Goal: Task Accomplishment & Management: Manage account settings

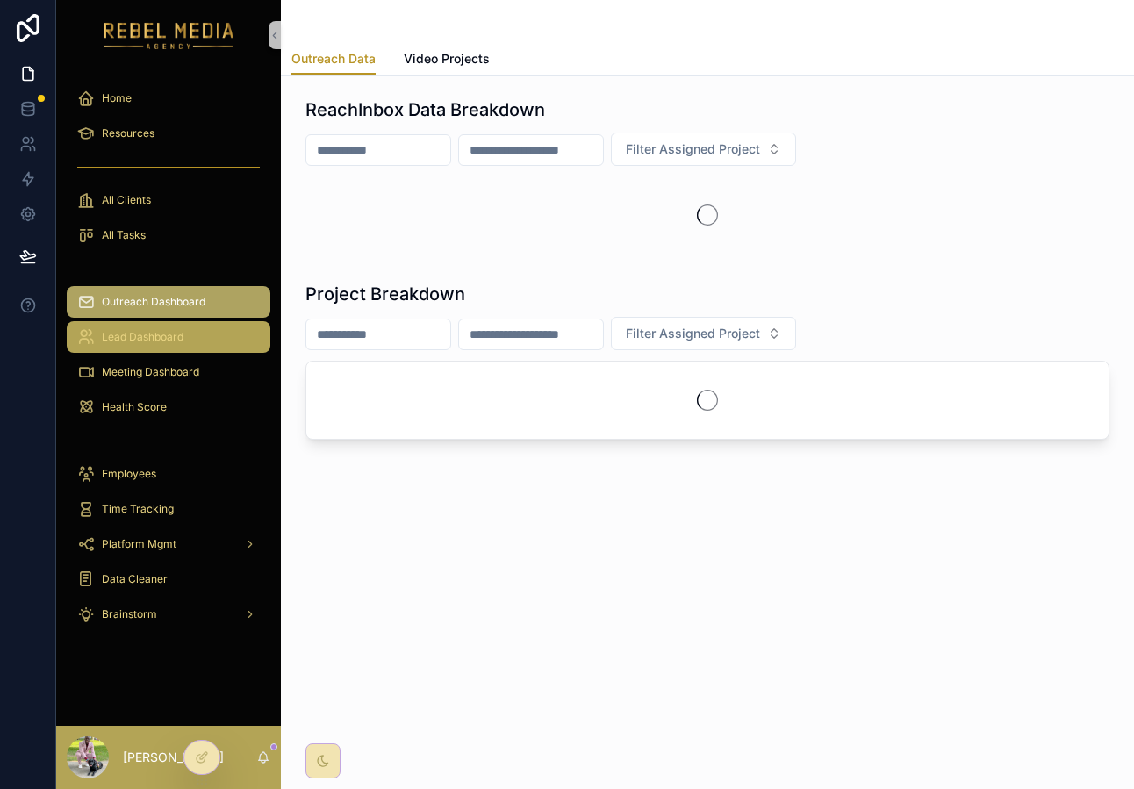
click at [166, 333] on span "Lead Dashboard" at bounding box center [143, 337] width 82 height 14
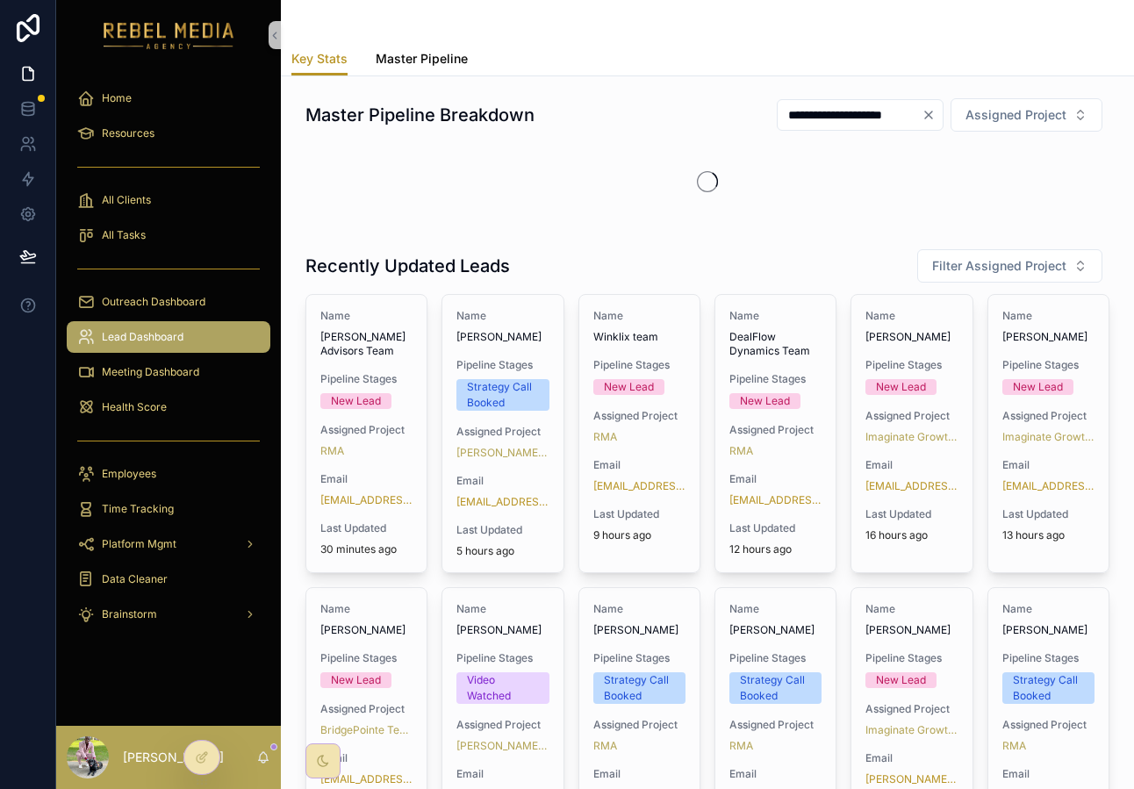
click at [441, 73] on link "Master Pipeline" at bounding box center [422, 60] width 92 height 35
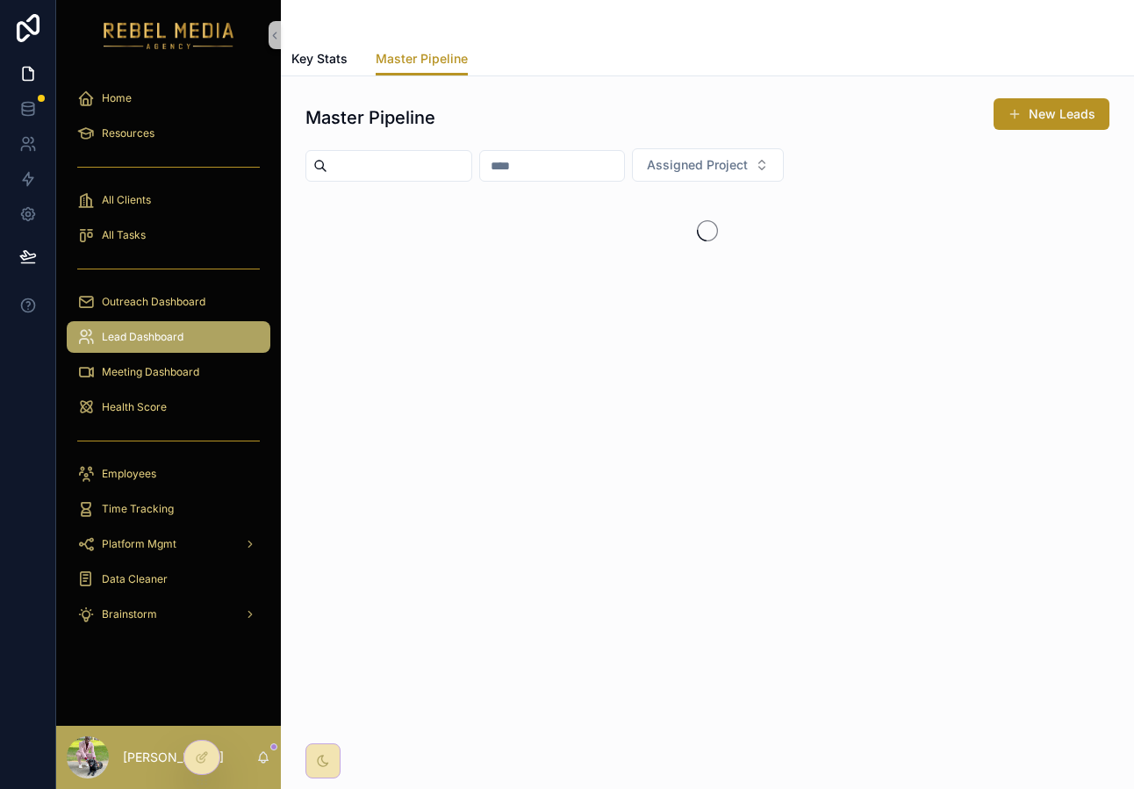
click at [400, 167] on input "scrollable content" at bounding box center [399, 166] width 144 height 25
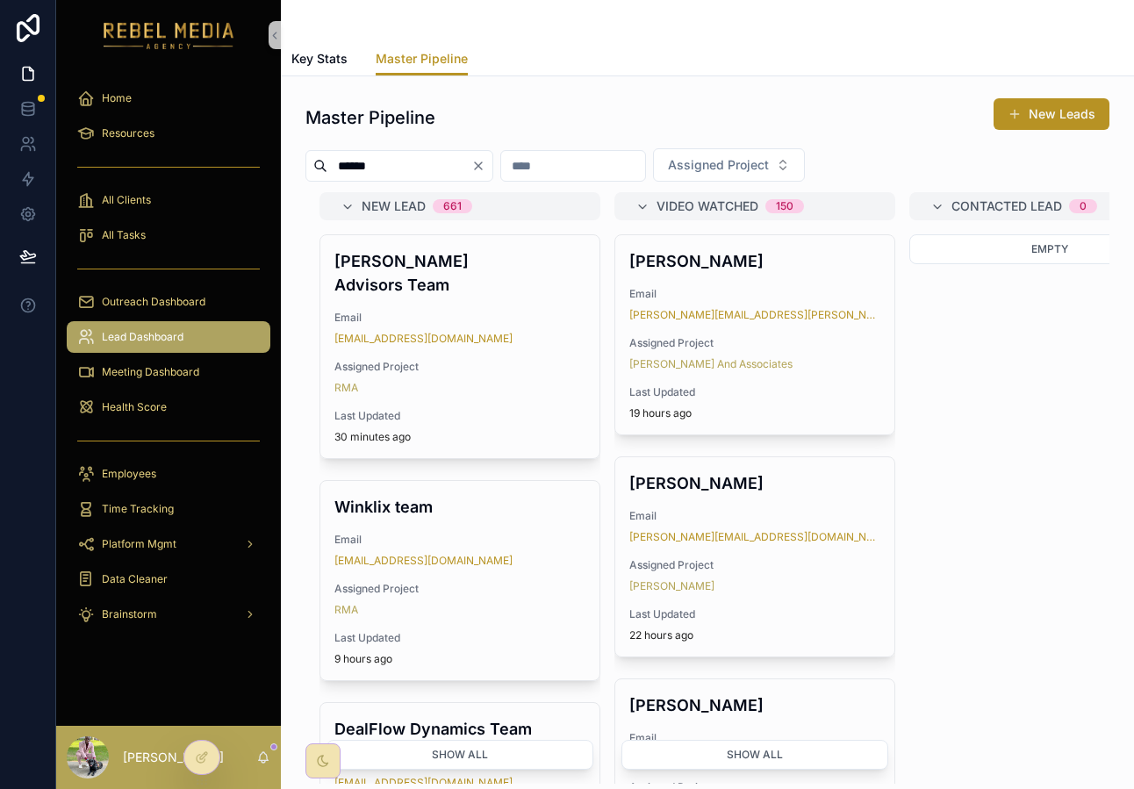
type input "******"
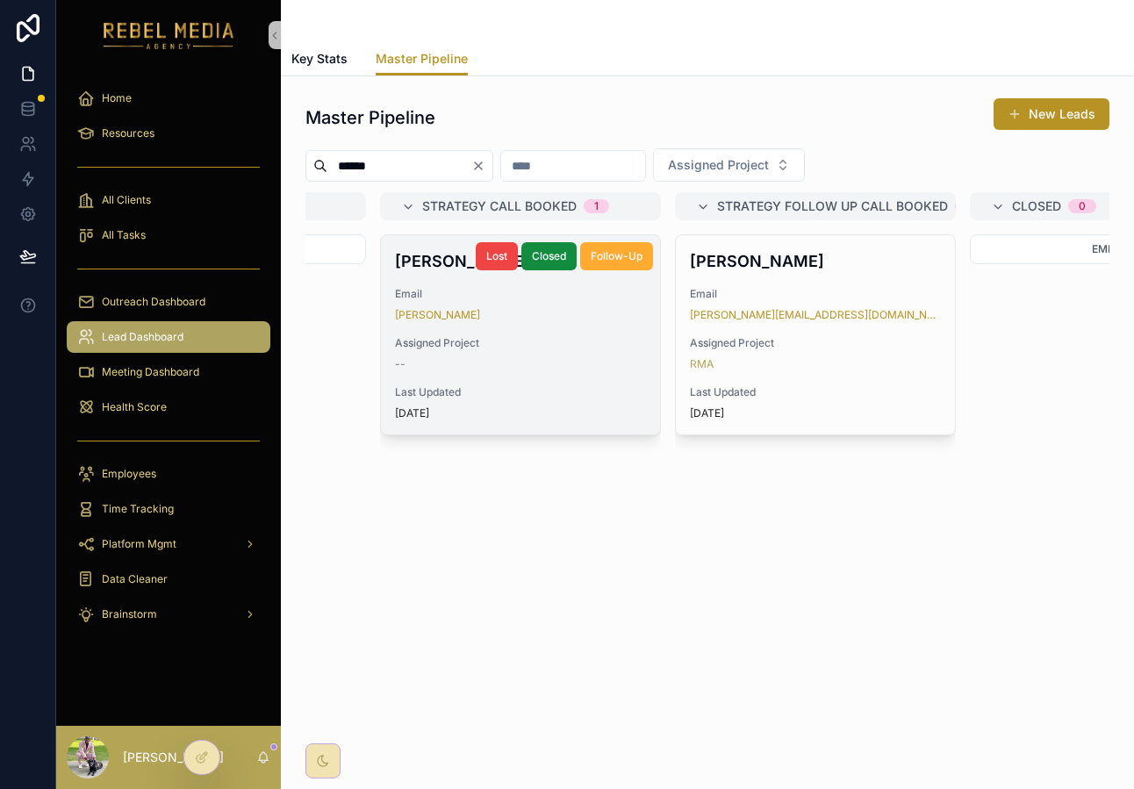
scroll to position [0, 1118]
click at [569, 355] on div "Assigned Project --" at bounding box center [521, 353] width 251 height 35
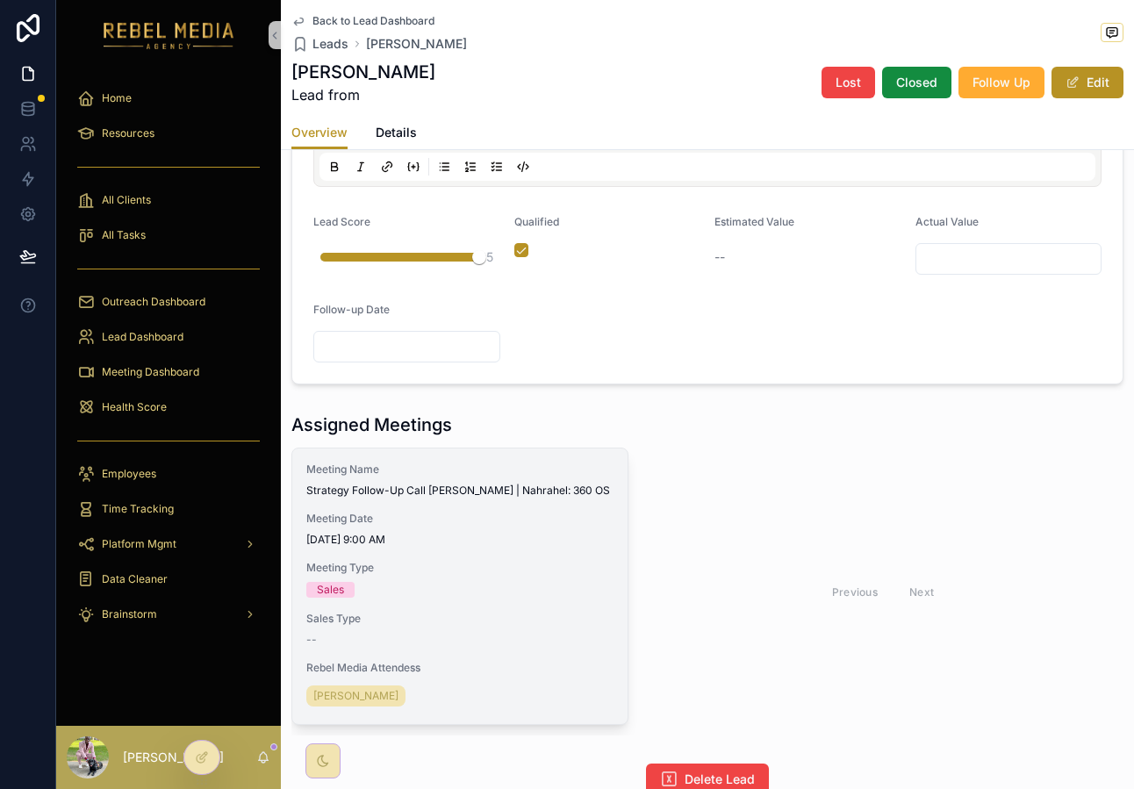
scroll to position [724, 0]
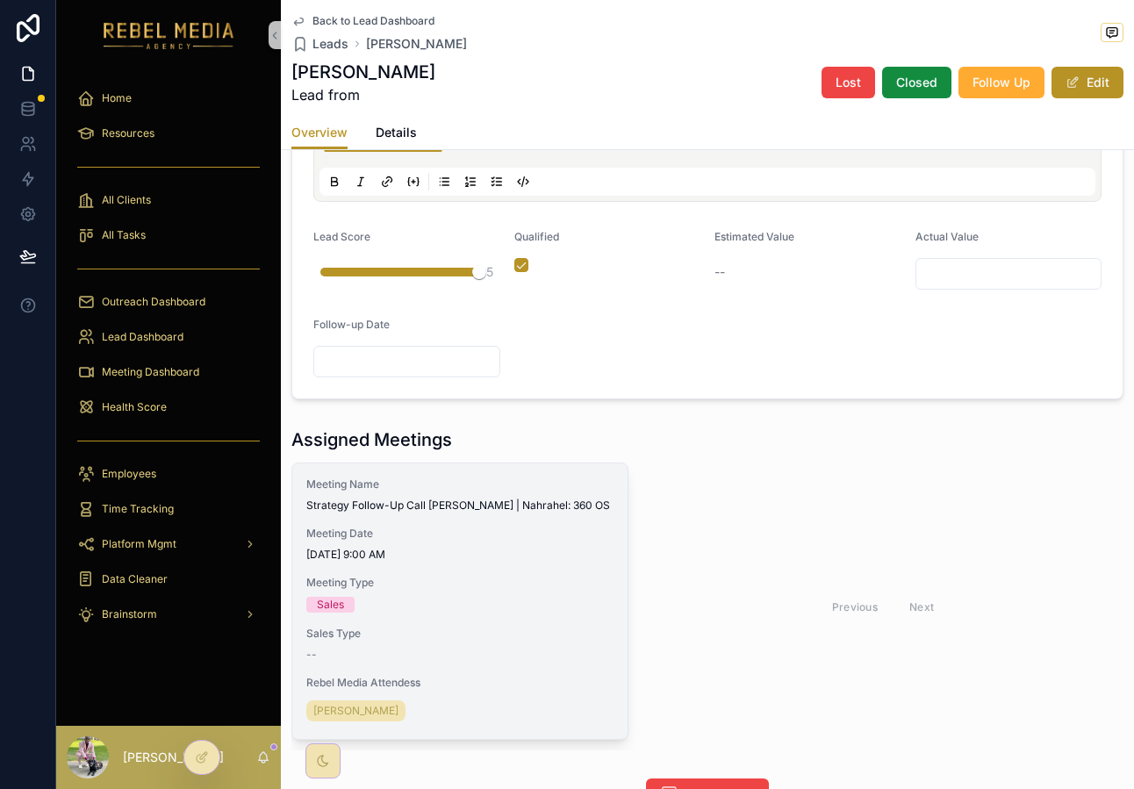
click at [585, 576] on span "Meeting Type" at bounding box center [459, 583] width 307 height 14
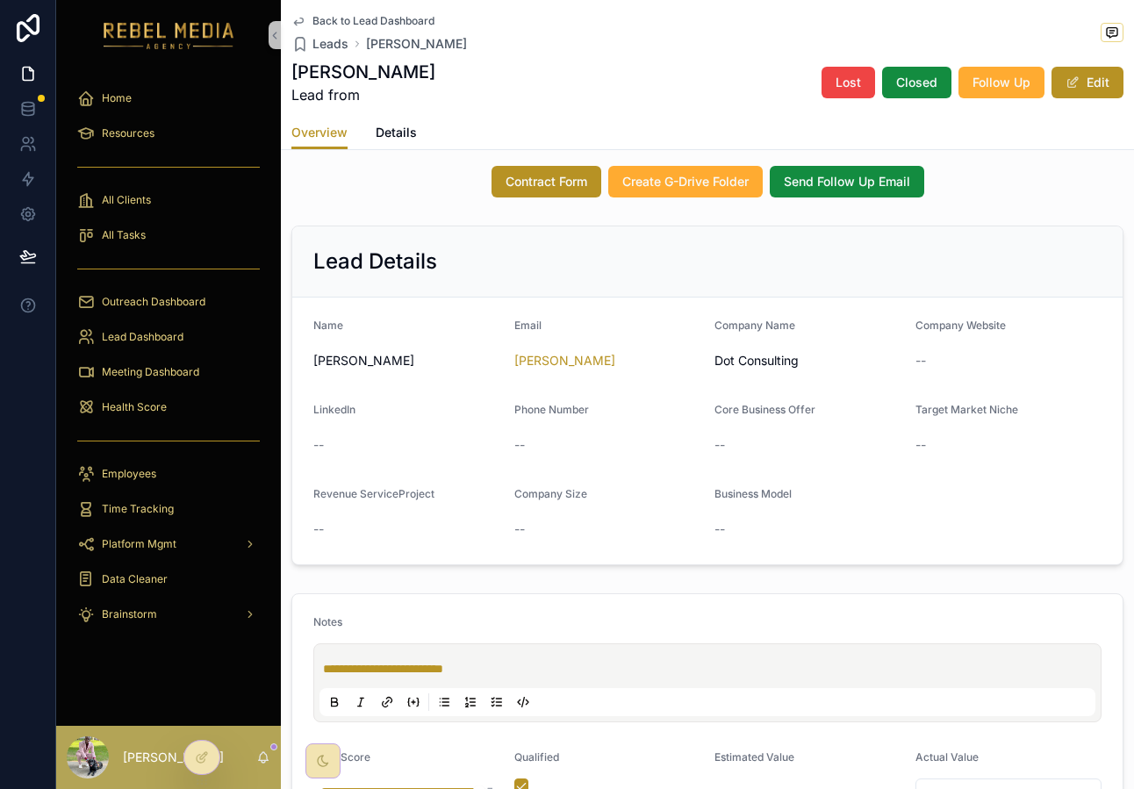
scroll to position [200, 0]
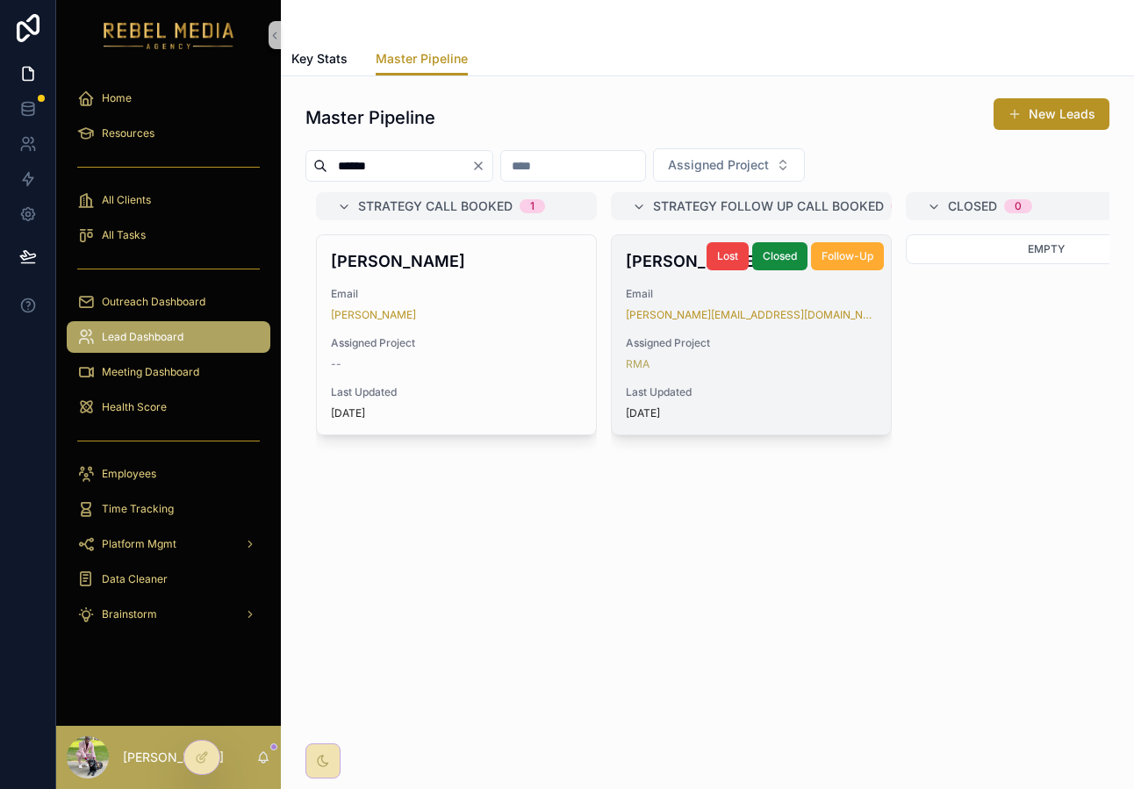
scroll to position [0, 1156]
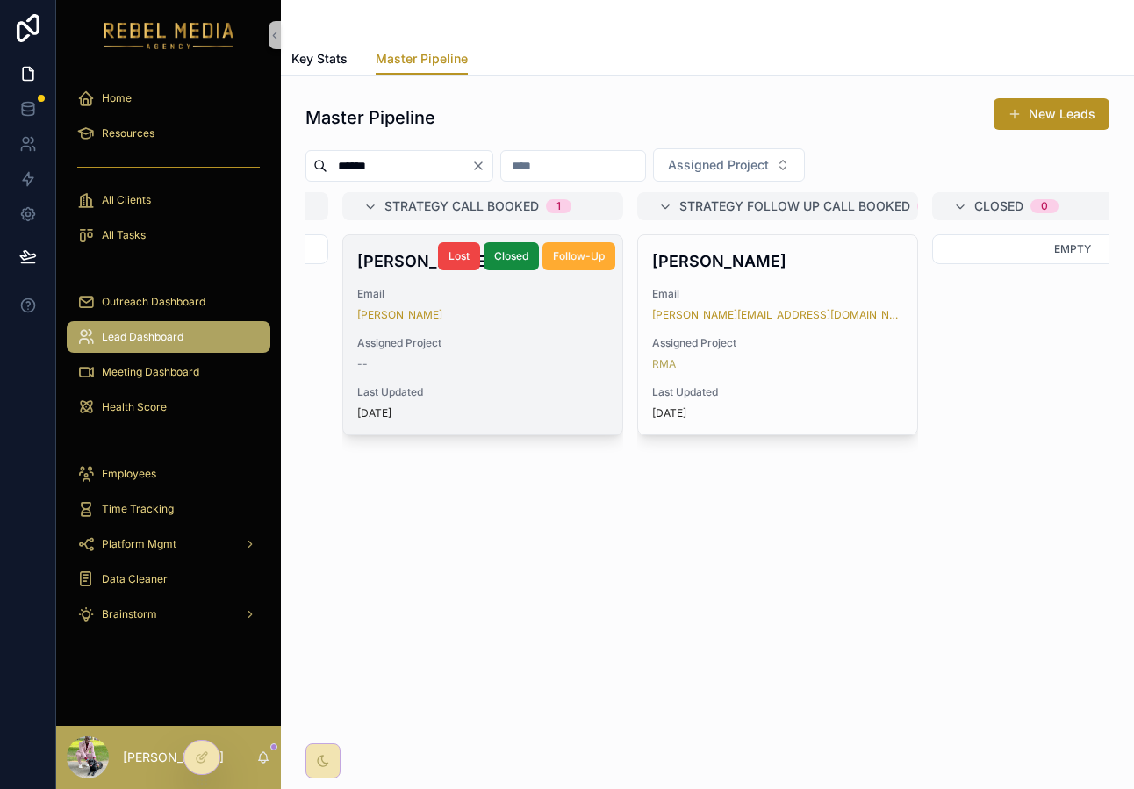
click at [542, 339] on span "Assigned Project" at bounding box center [482, 343] width 251 height 14
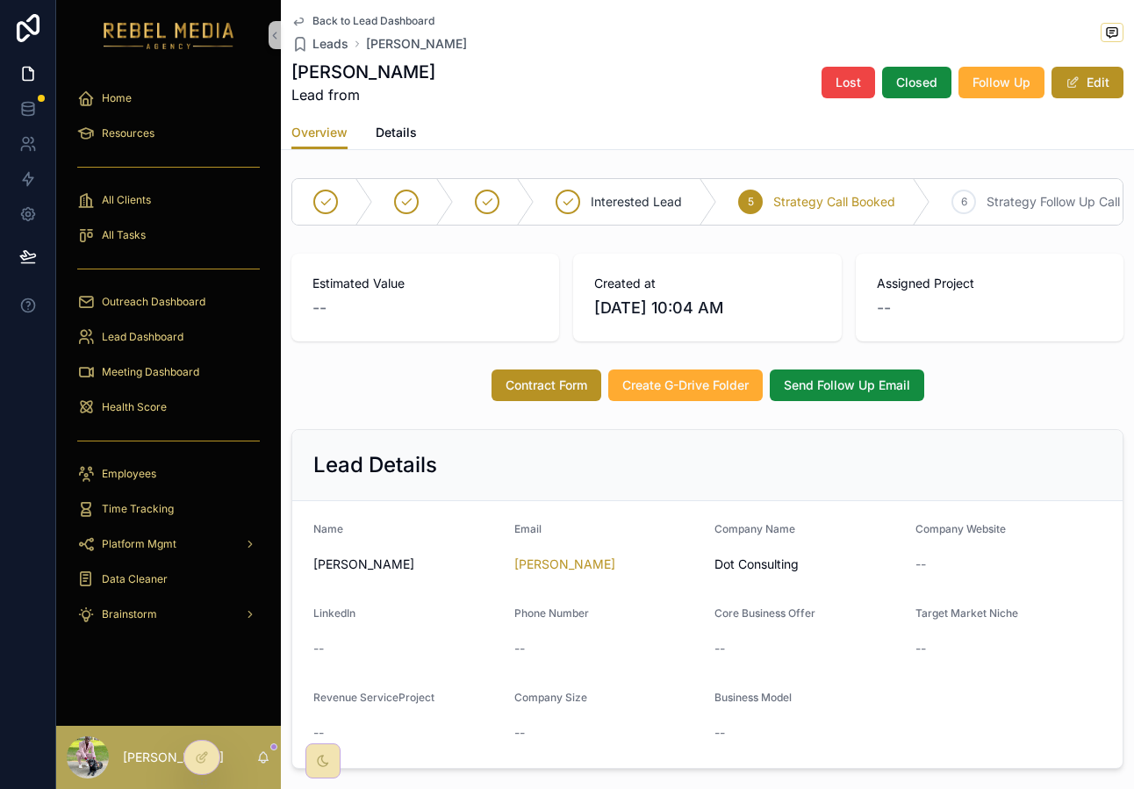
scroll to position [864, 0]
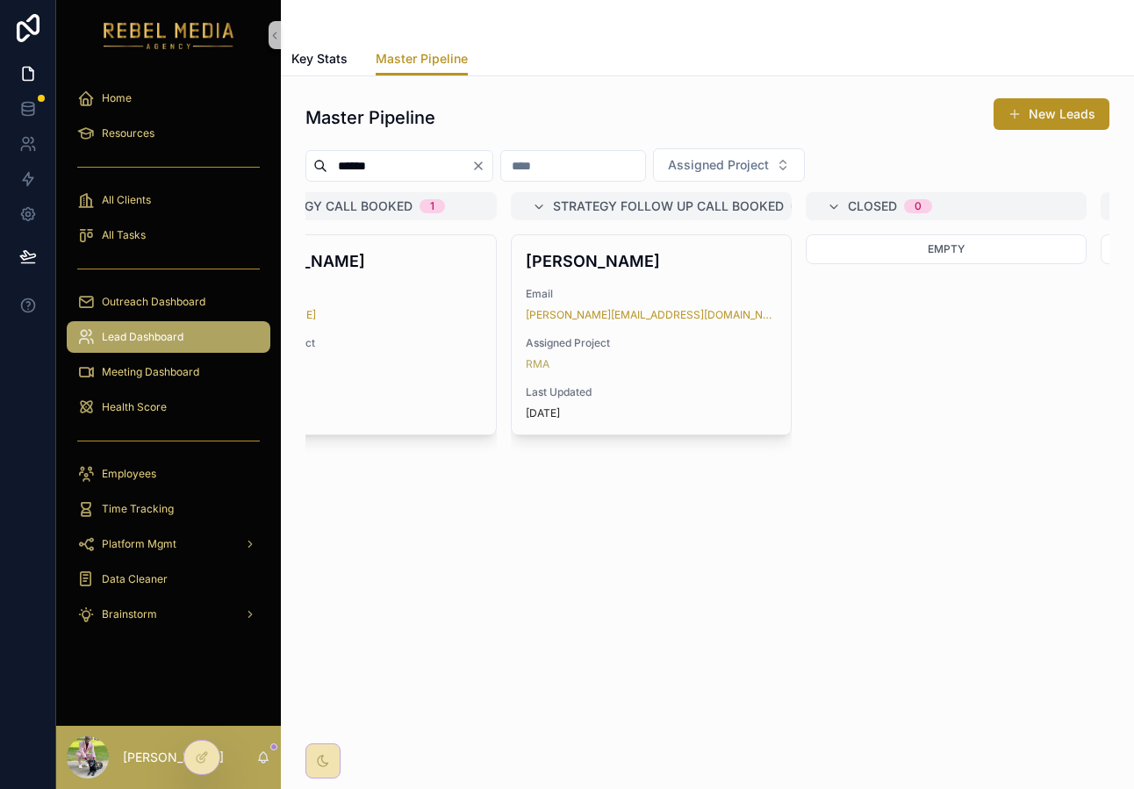
scroll to position [0, 1284]
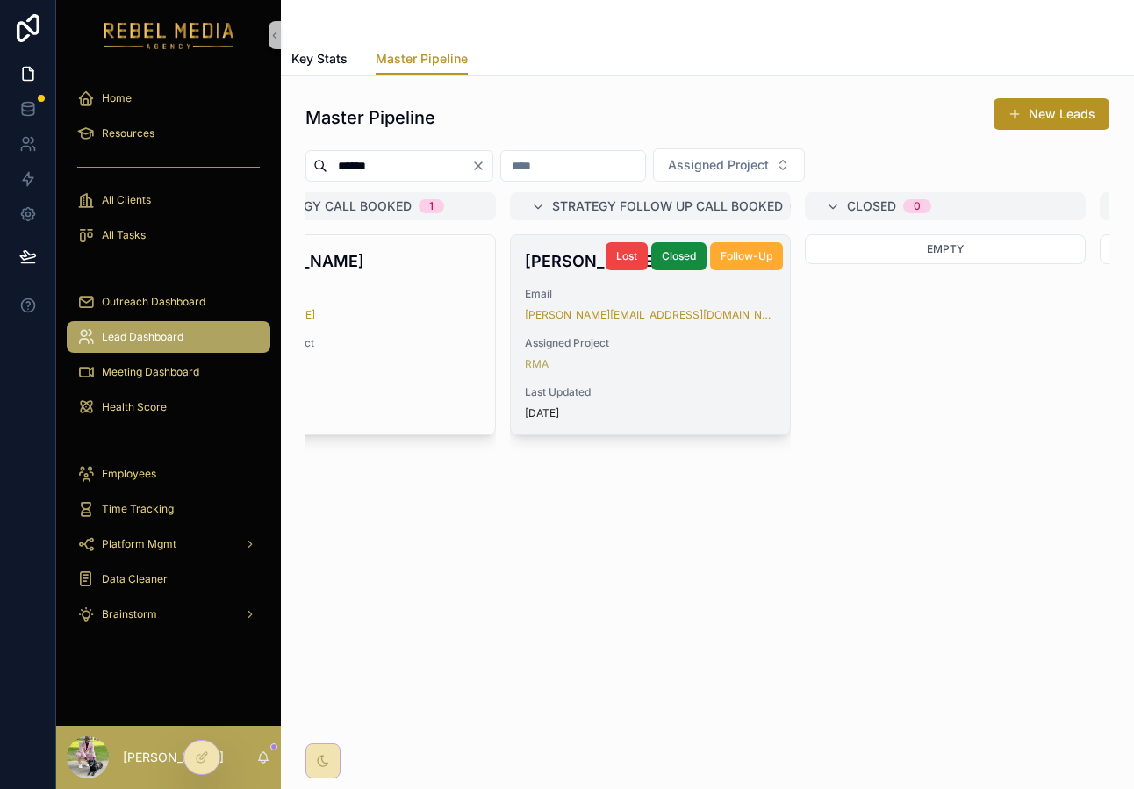
click at [714, 367] on div "RMA" at bounding box center [650, 364] width 251 height 14
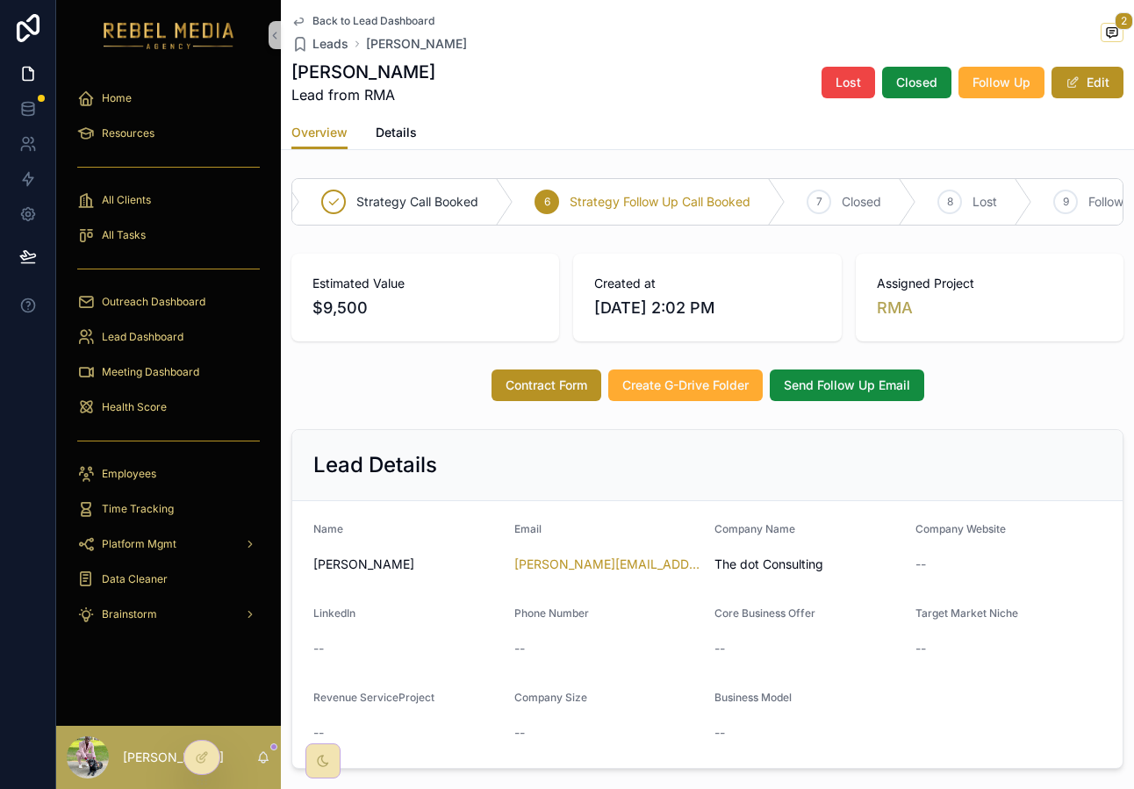
scroll to position [0, 326]
click at [562, 376] on span "Contract Form" at bounding box center [546, 385] width 82 height 18
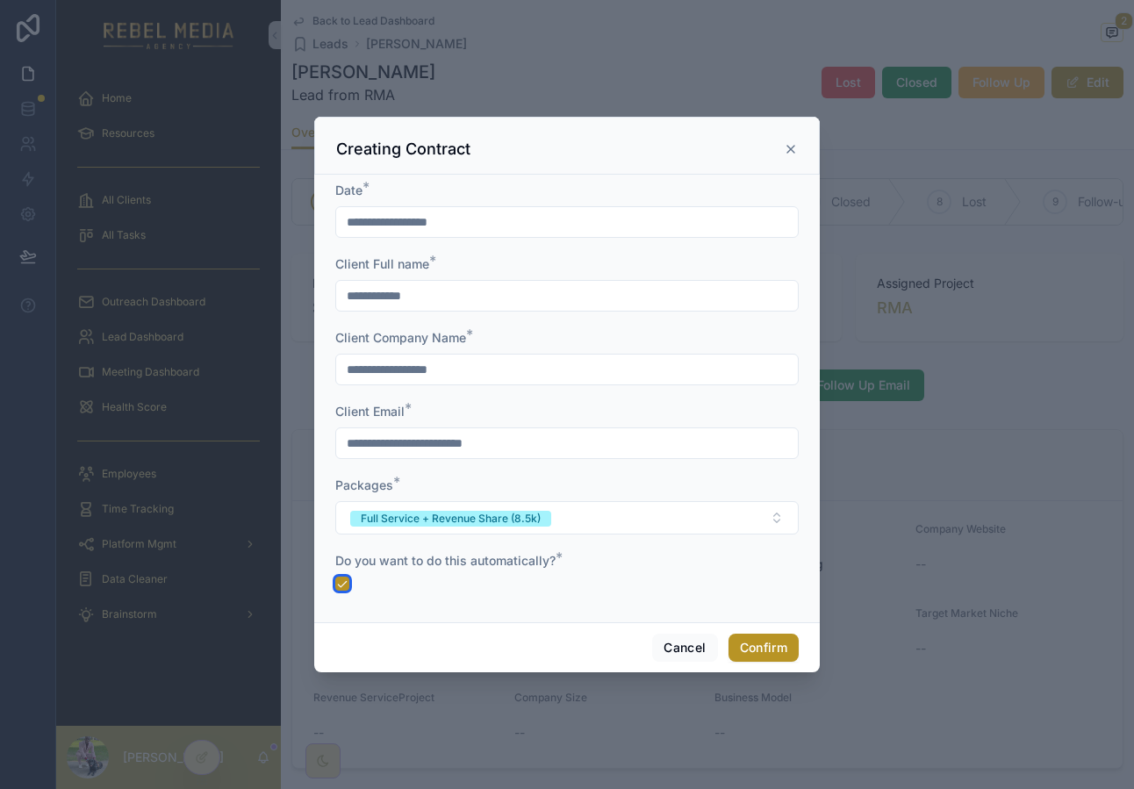
click at [340, 579] on button "button" at bounding box center [342, 583] width 14 height 14
click at [587, 529] on button "Full Service + Revenue Share (8.5k)" at bounding box center [566, 517] width 463 height 33
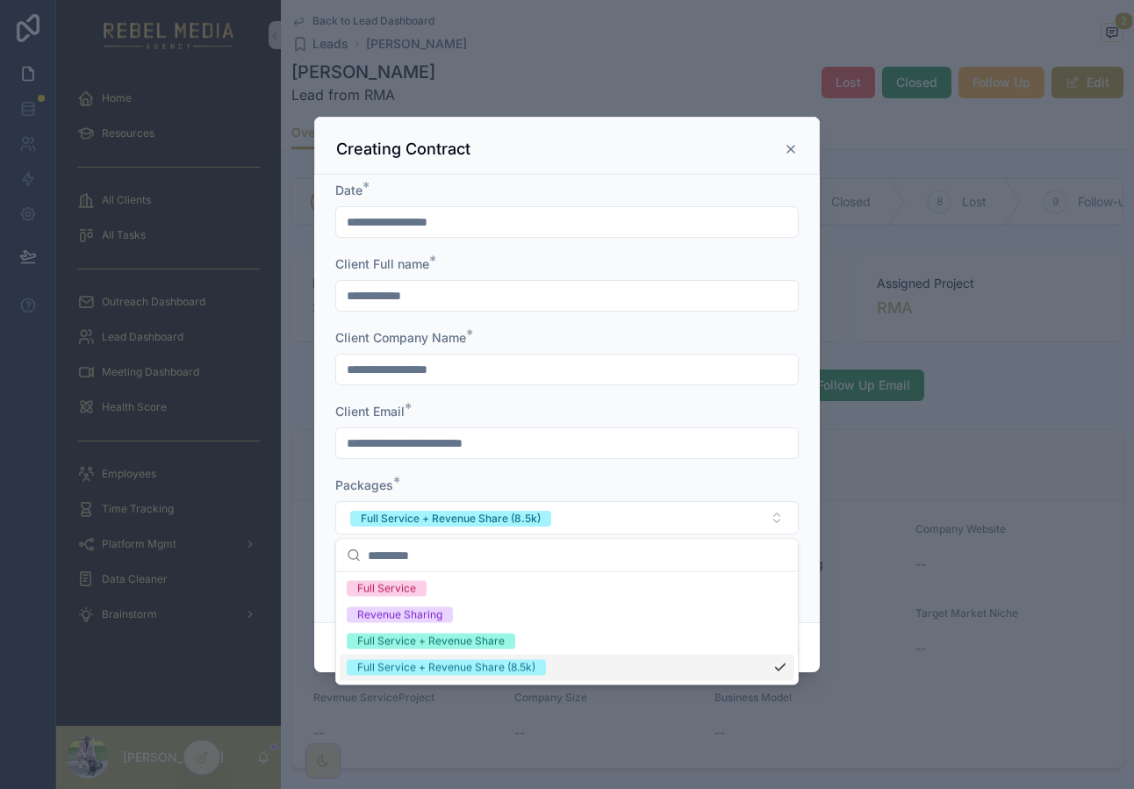
click at [563, 671] on div "Full Service + Revenue Share (8.5k)" at bounding box center [567, 668] width 454 height 26
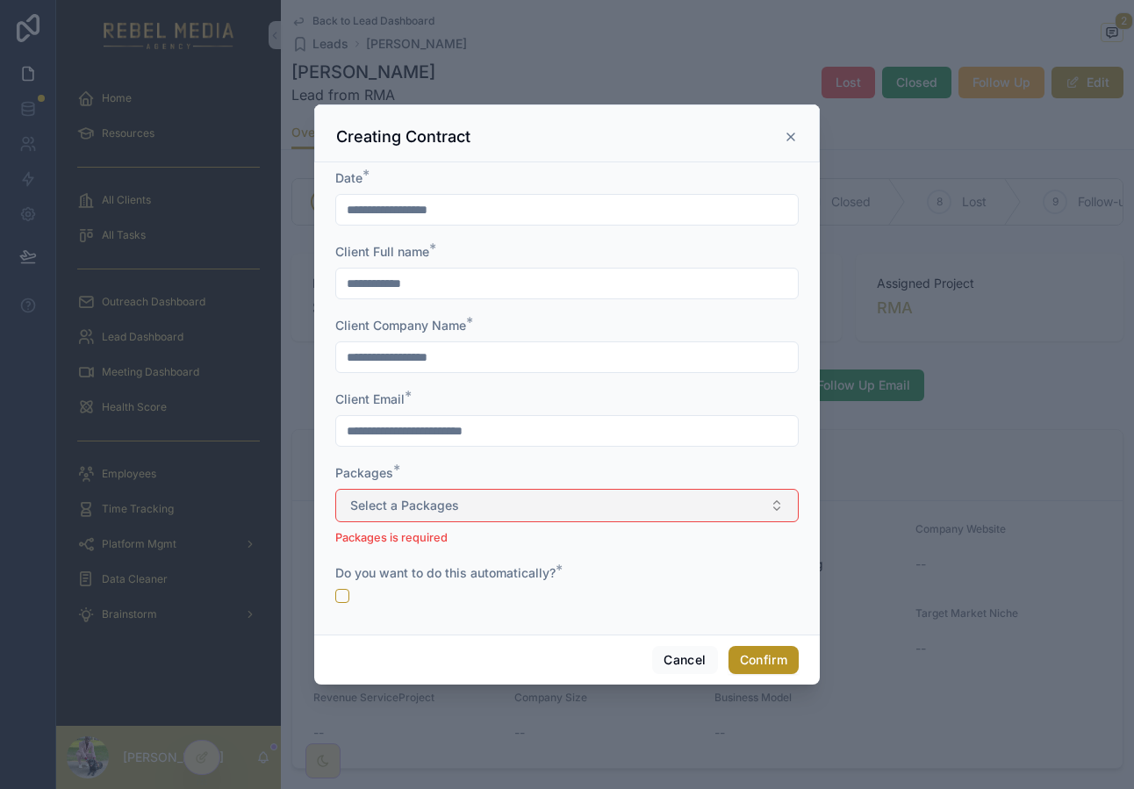
click at [490, 519] on button "Select a Packages" at bounding box center [566, 505] width 463 height 33
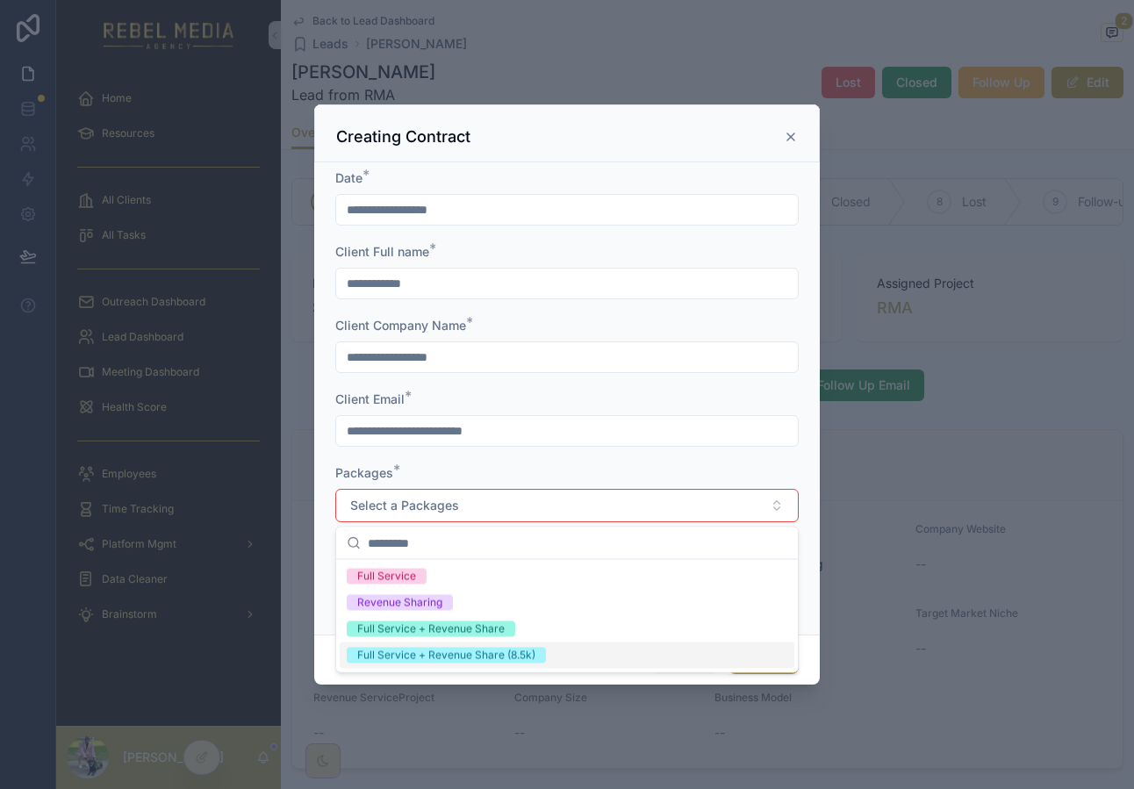
click at [457, 651] on div "Full Service + Revenue Share (8.5k)" at bounding box center [446, 656] width 178 height 16
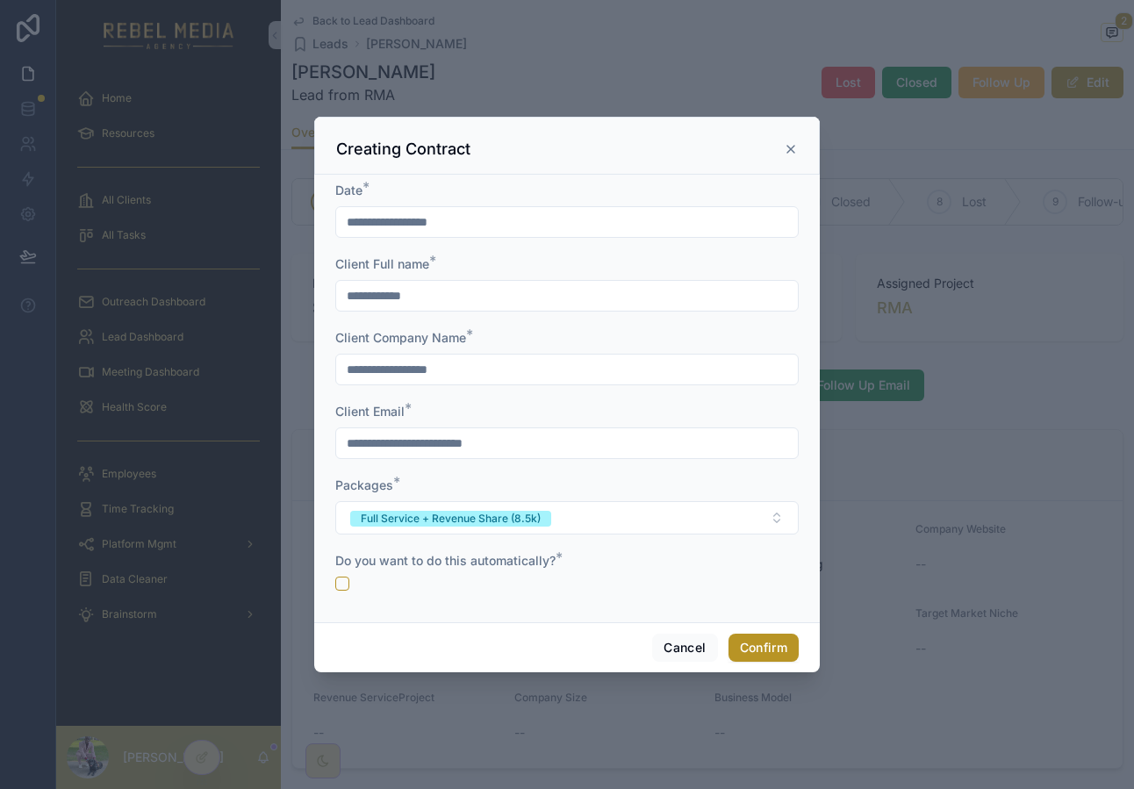
click at [505, 625] on div "Cancel Confirm" at bounding box center [566, 647] width 505 height 50
click at [747, 649] on button "Confirm" at bounding box center [763, 647] width 70 height 28
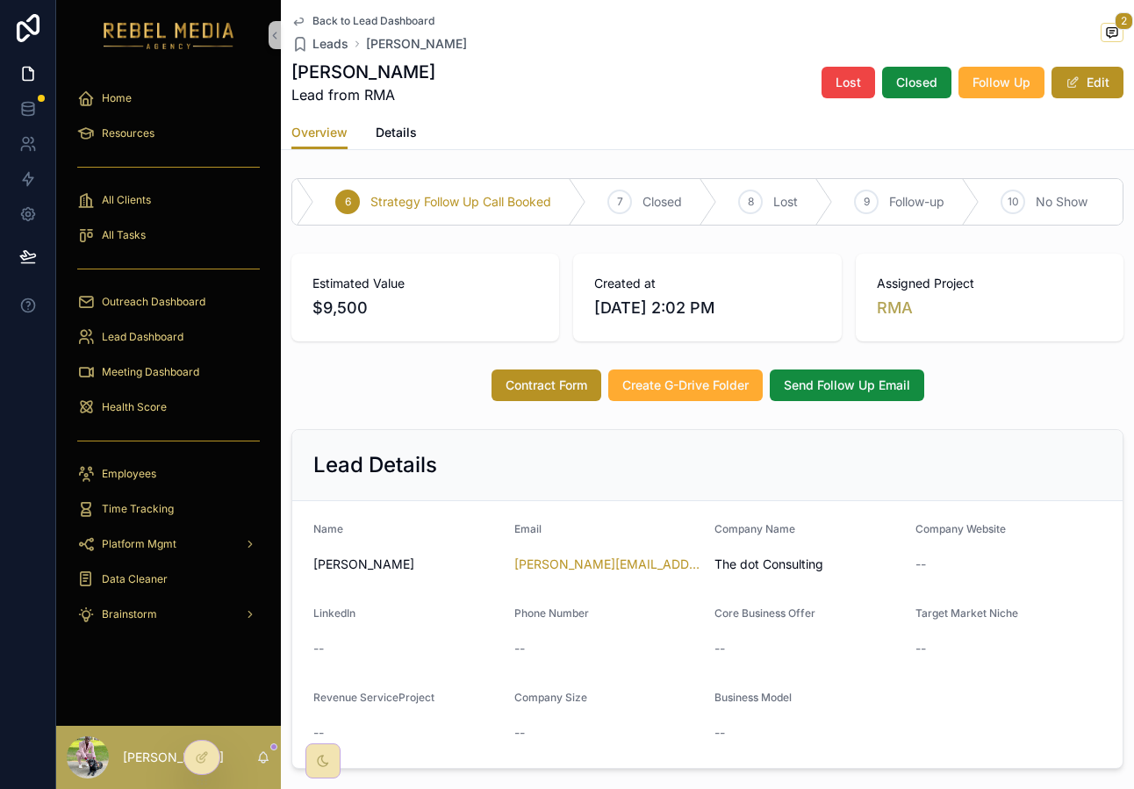
scroll to position [1, 0]
click at [550, 386] on span "Contract Form" at bounding box center [546, 385] width 82 height 18
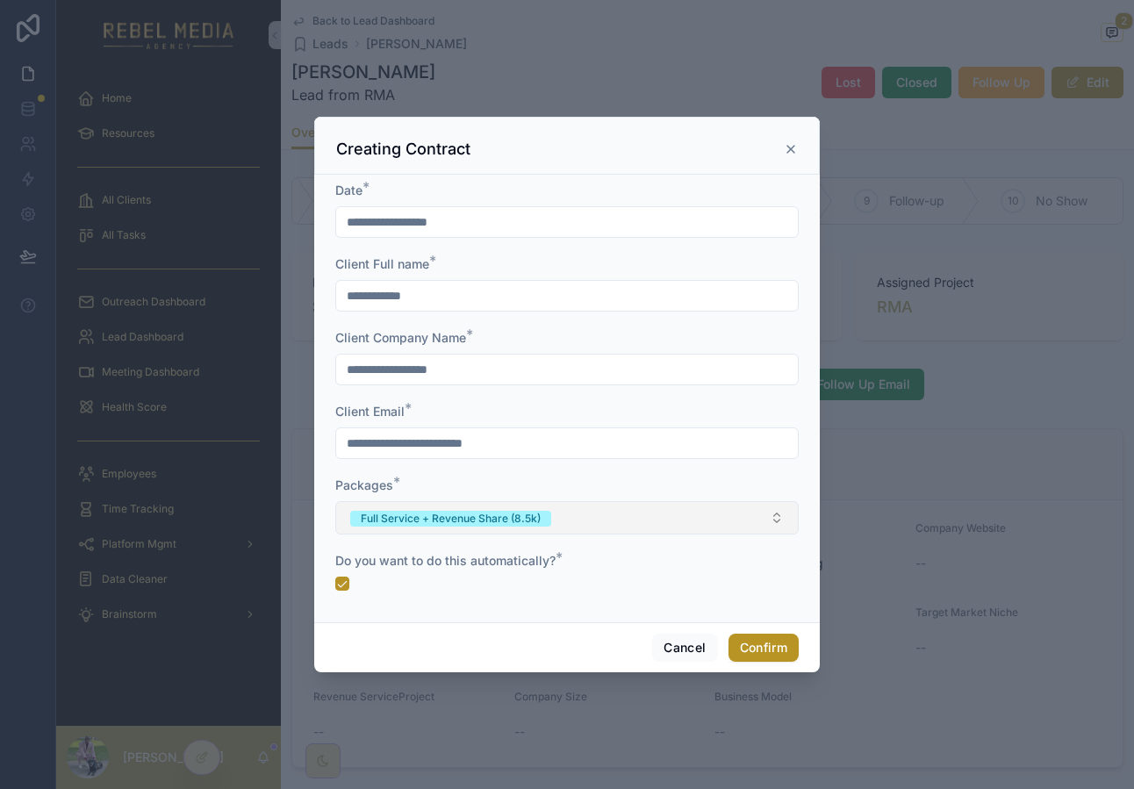
click at [477, 522] on div "Full Service + Revenue Share (8.5k)" at bounding box center [451, 519] width 180 height 16
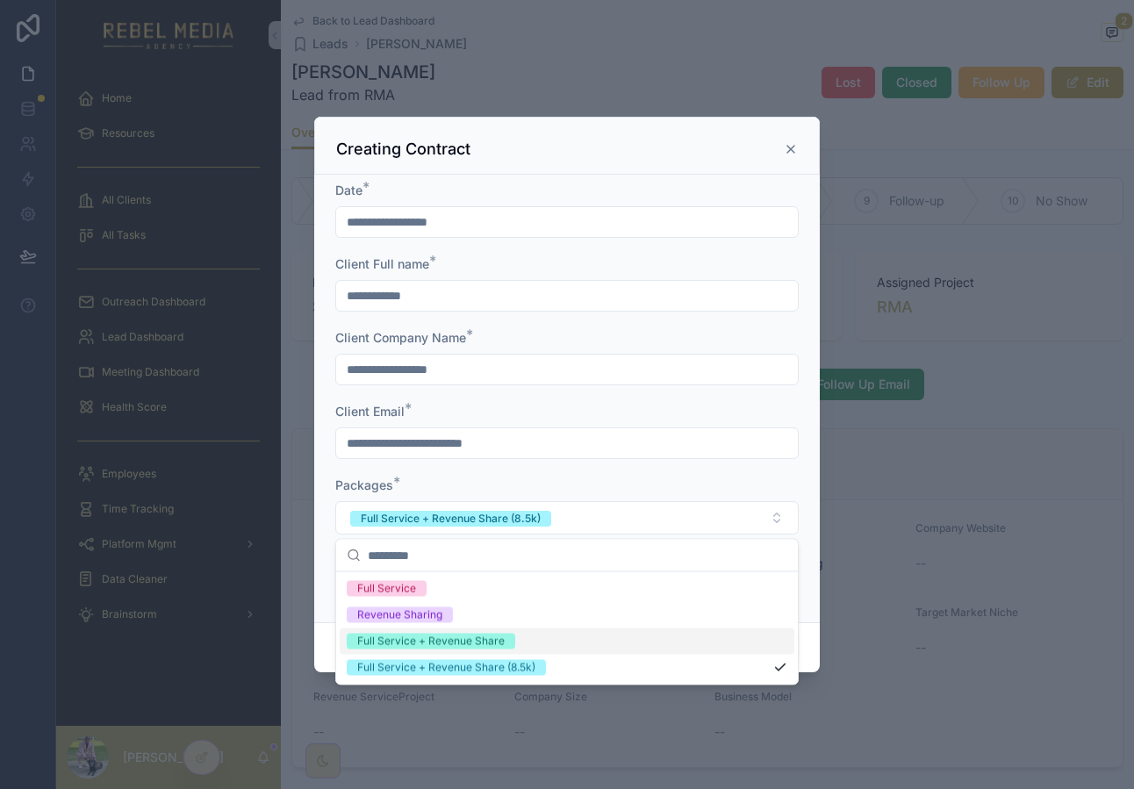
click at [512, 641] on span "Full Service + Revenue Share" at bounding box center [431, 641] width 168 height 16
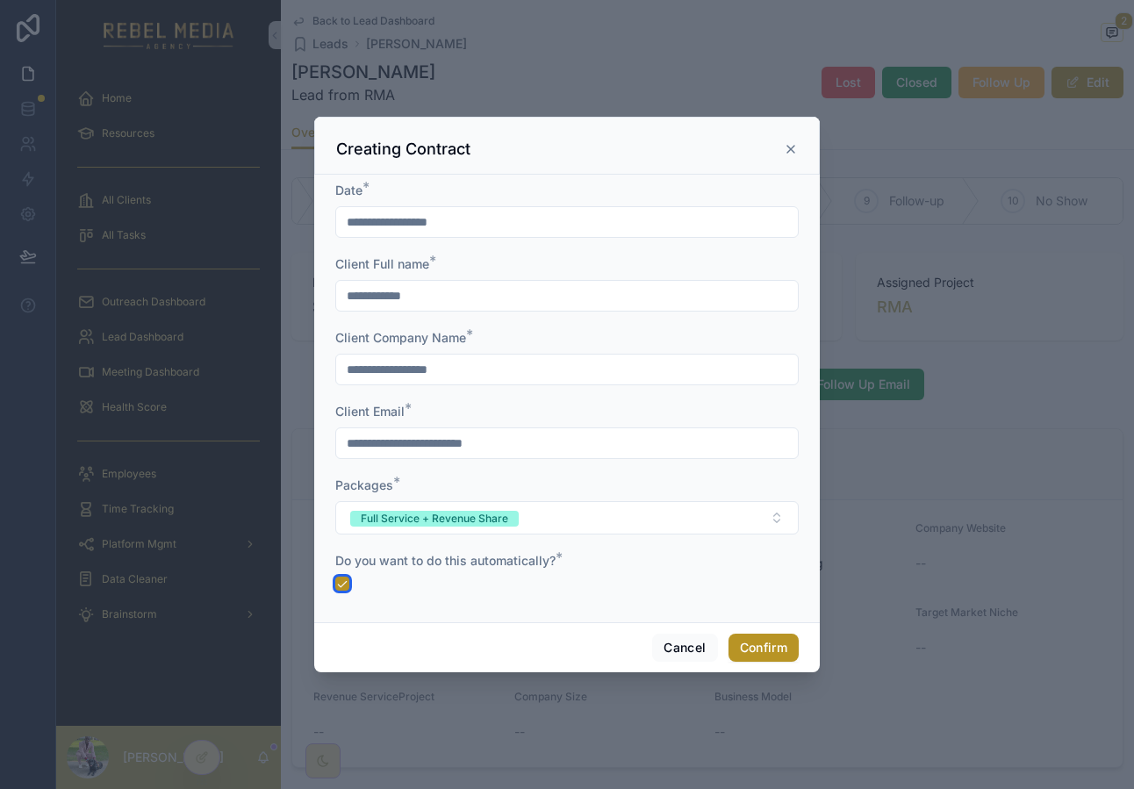
click at [345, 576] on button "button" at bounding box center [342, 583] width 14 height 14
click at [767, 647] on button "Confirm" at bounding box center [763, 647] width 70 height 28
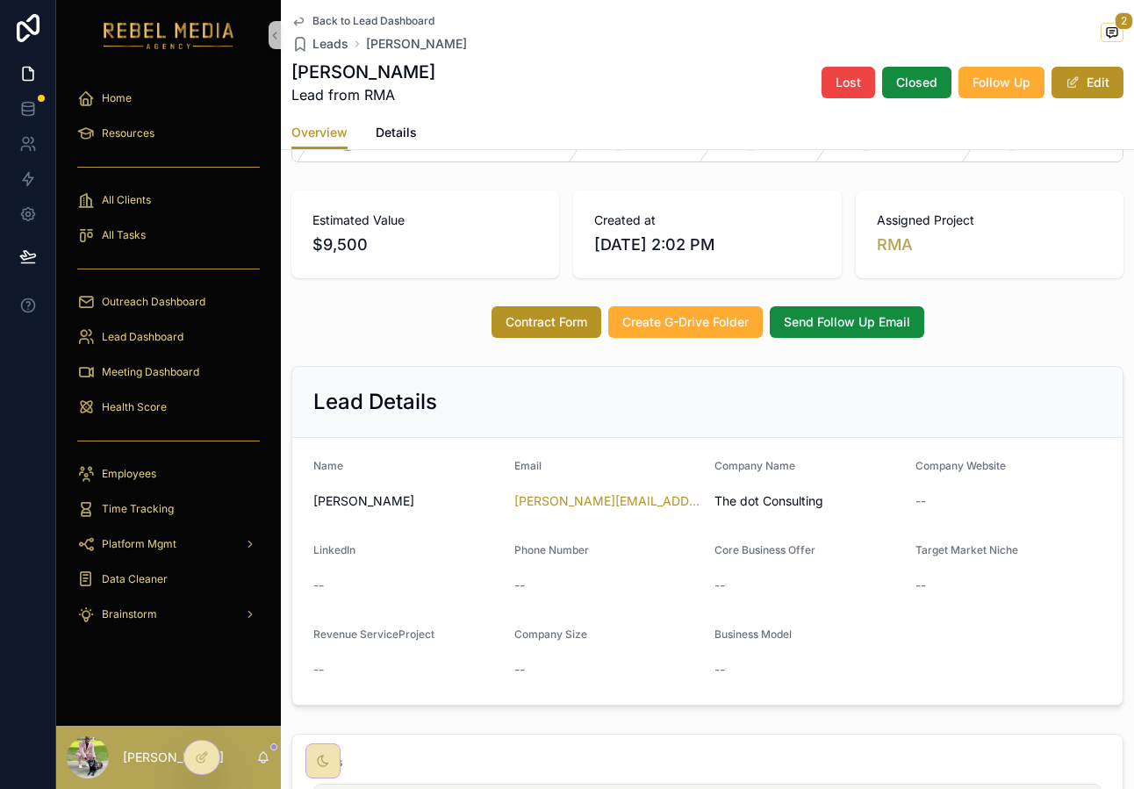
scroll to position [0, 0]
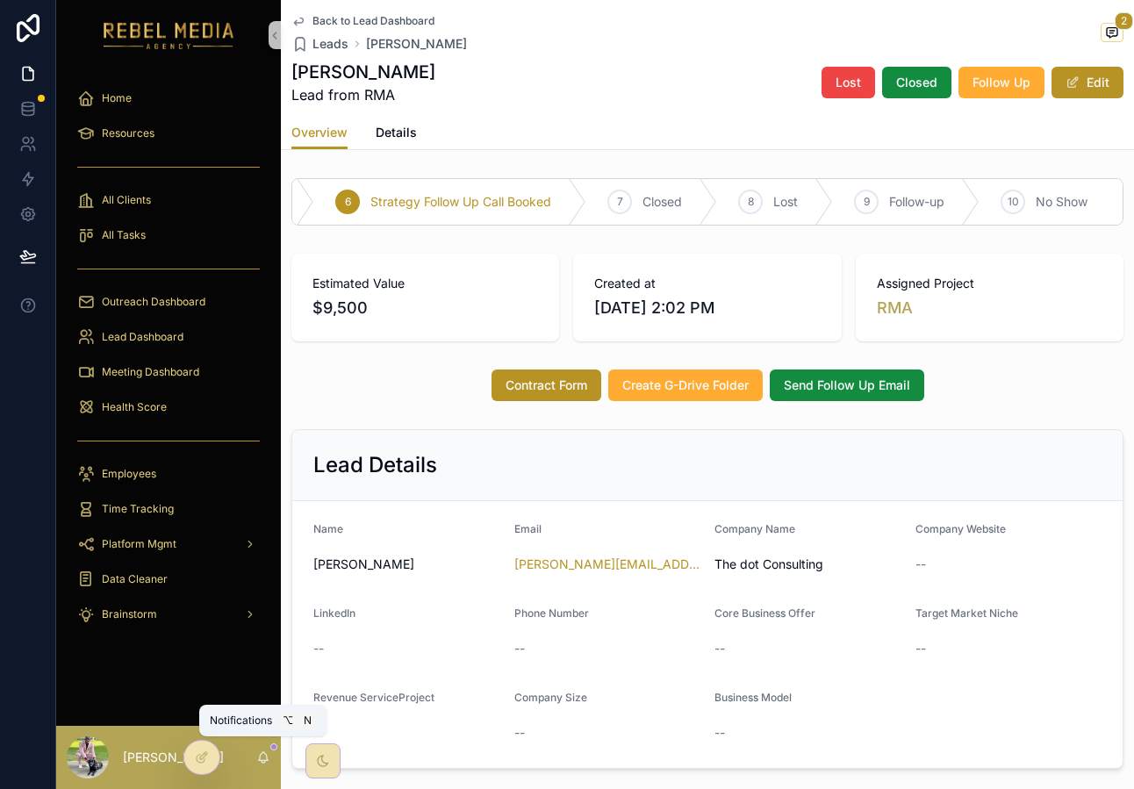
click at [266, 758] on icon "scrollable content" at bounding box center [264, 756] width 10 height 8
click at [272, 764] on div "[PERSON_NAME]" at bounding box center [168, 757] width 225 height 63
click at [267, 761] on icon "scrollable content" at bounding box center [263, 757] width 14 height 14
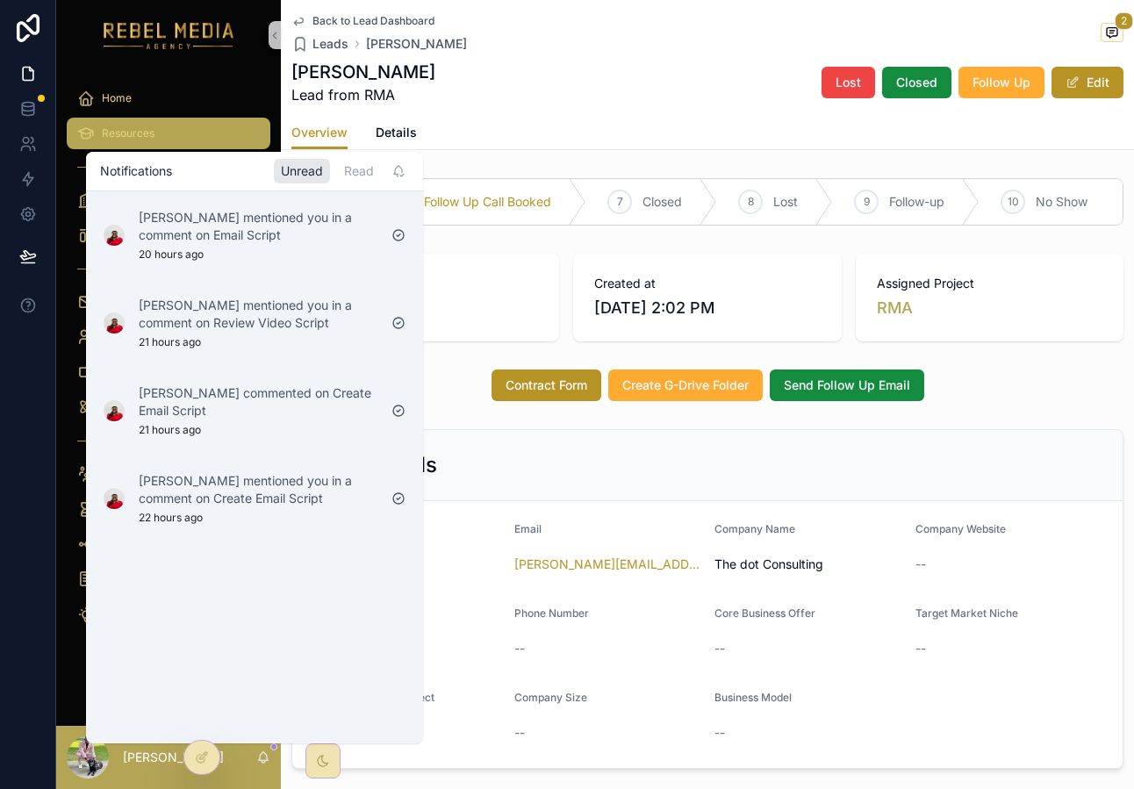
click at [222, 126] on div "Resources" at bounding box center [168, 133] width 182 height 28
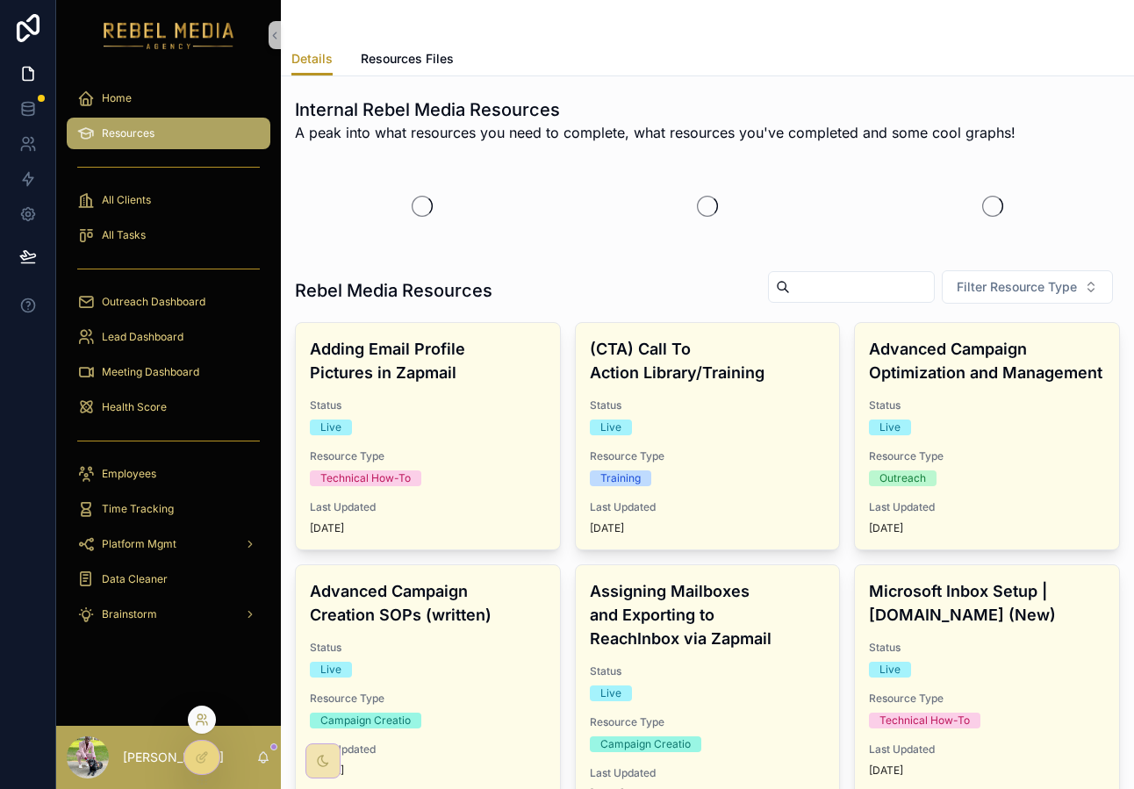
click at [197, 717] on icon at bounding box center [202, 719] width 14 height 14
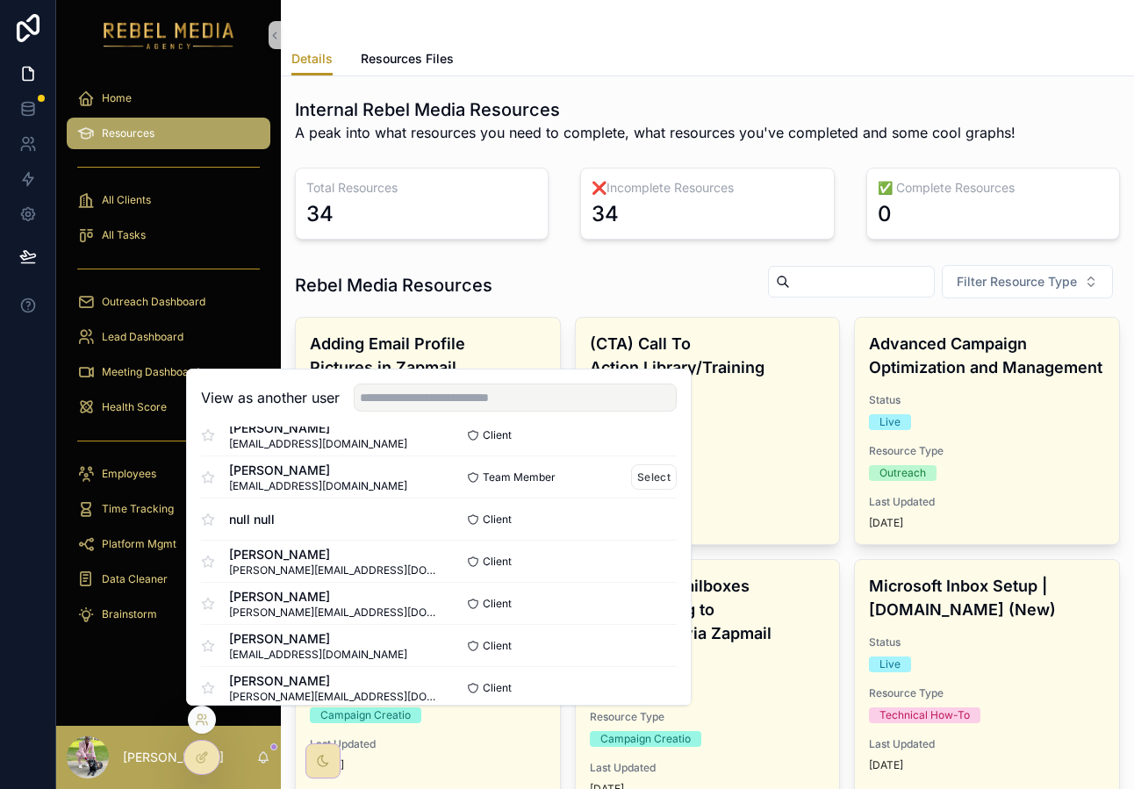
scroll to position [323, 0]
click at [640, 602] on button "Select" at bounding box center [654, 602] width 46 height 25
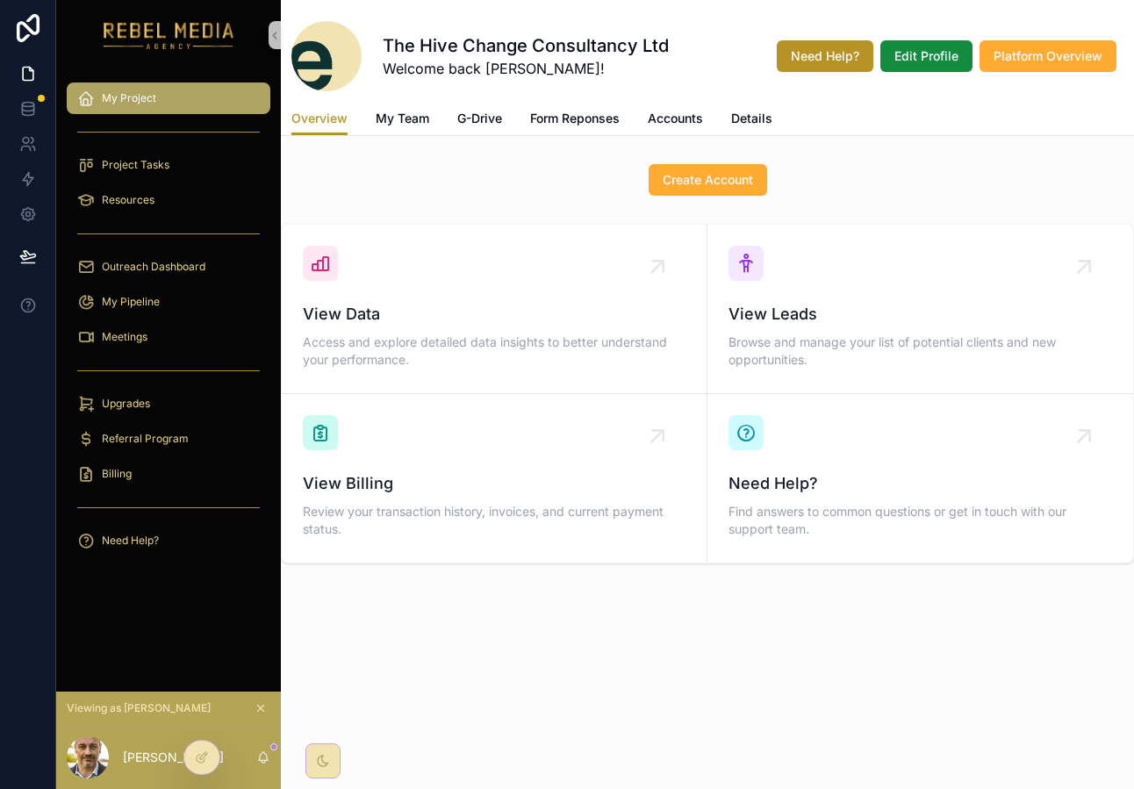
click at [490, 178] on div "Create Account" at bounding box center [707, 180] width 832 height 32
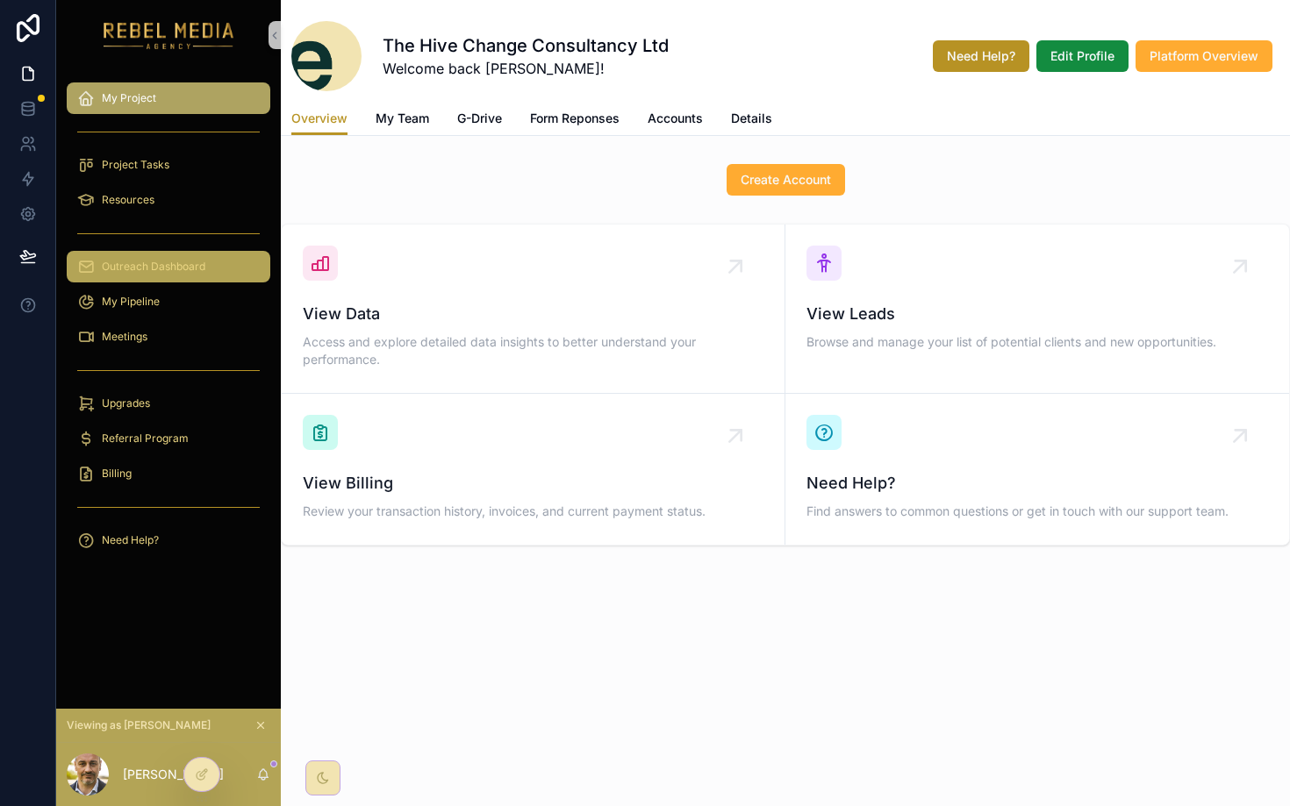
click at [198, 256] on div "Outreach Dashboard" at bounding box center [168, 267] width 182 height 28
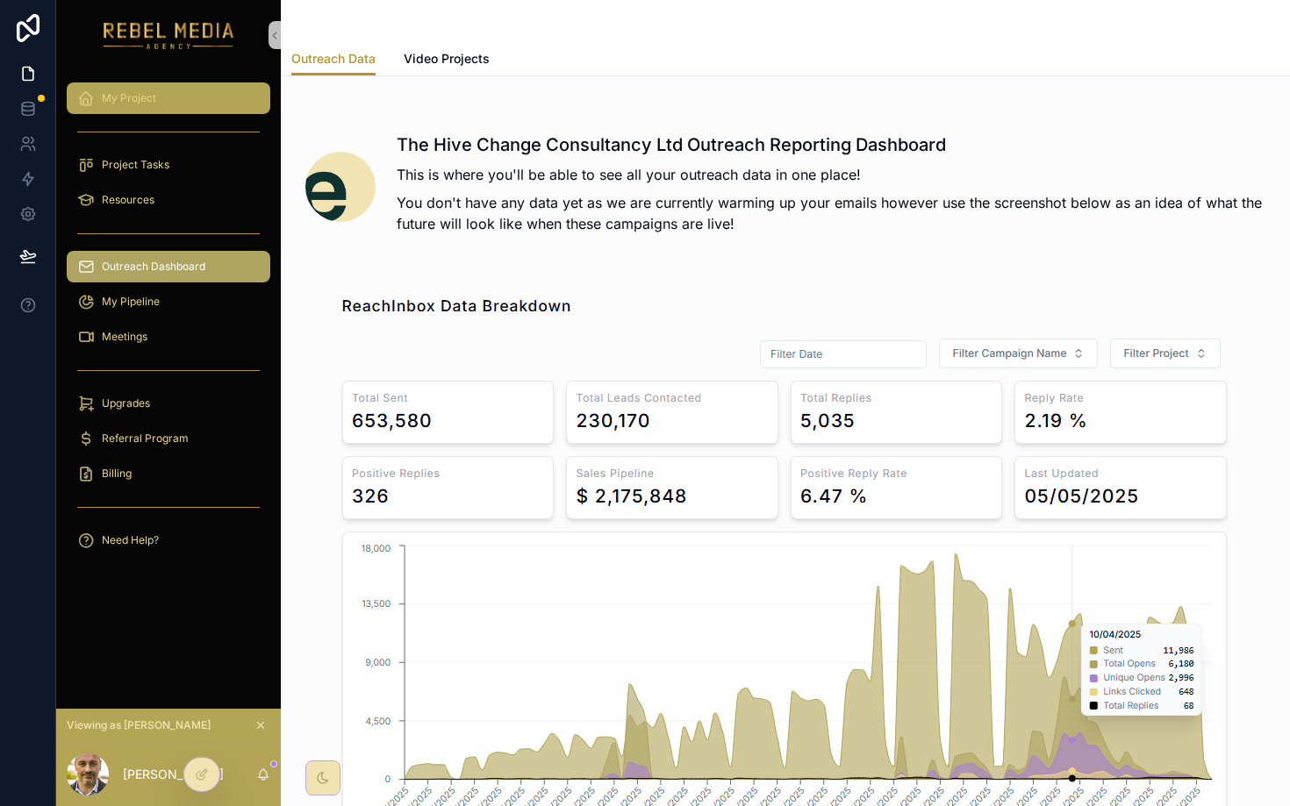
click at [143, 99] on span "My Project" at bounding box center [129, 98] width 54 height 14
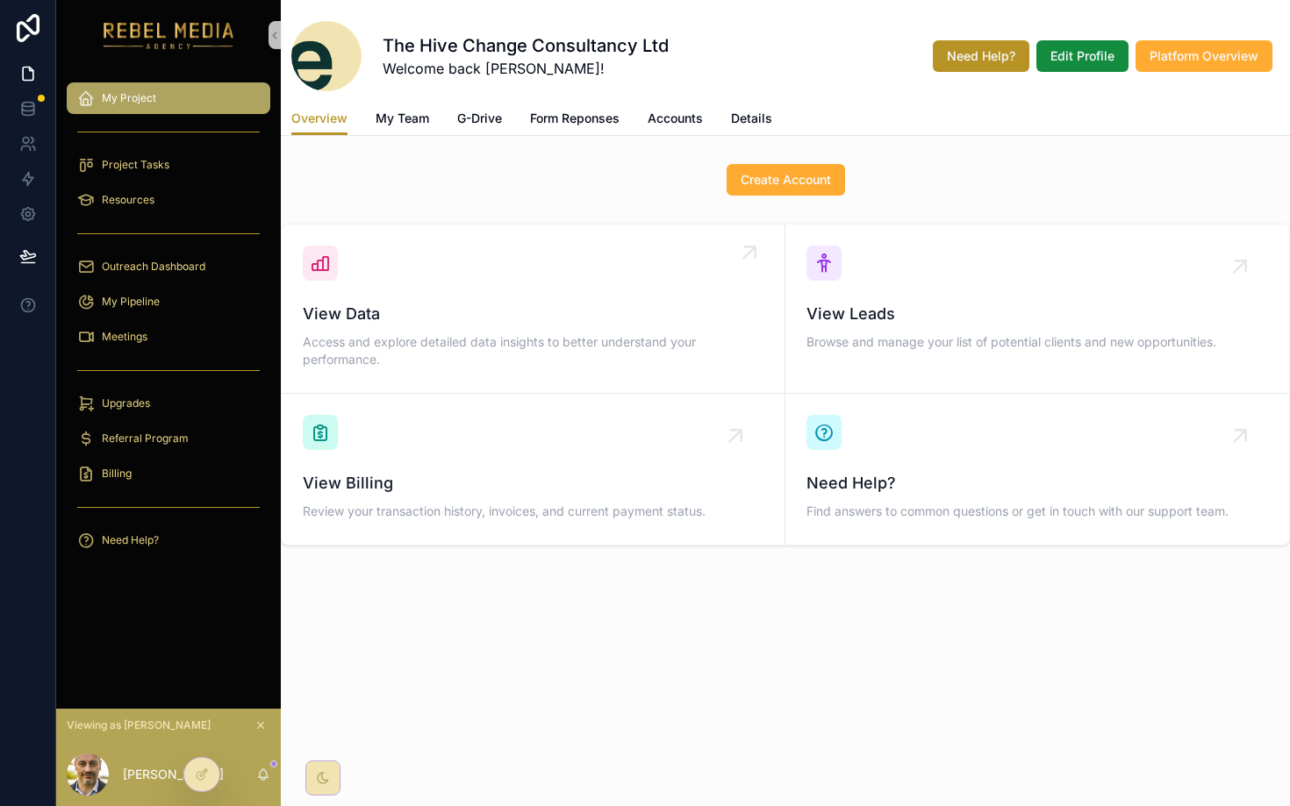
click at [498, 310] on span "View Data" at bounding box center [533, 314] width 461 height 25
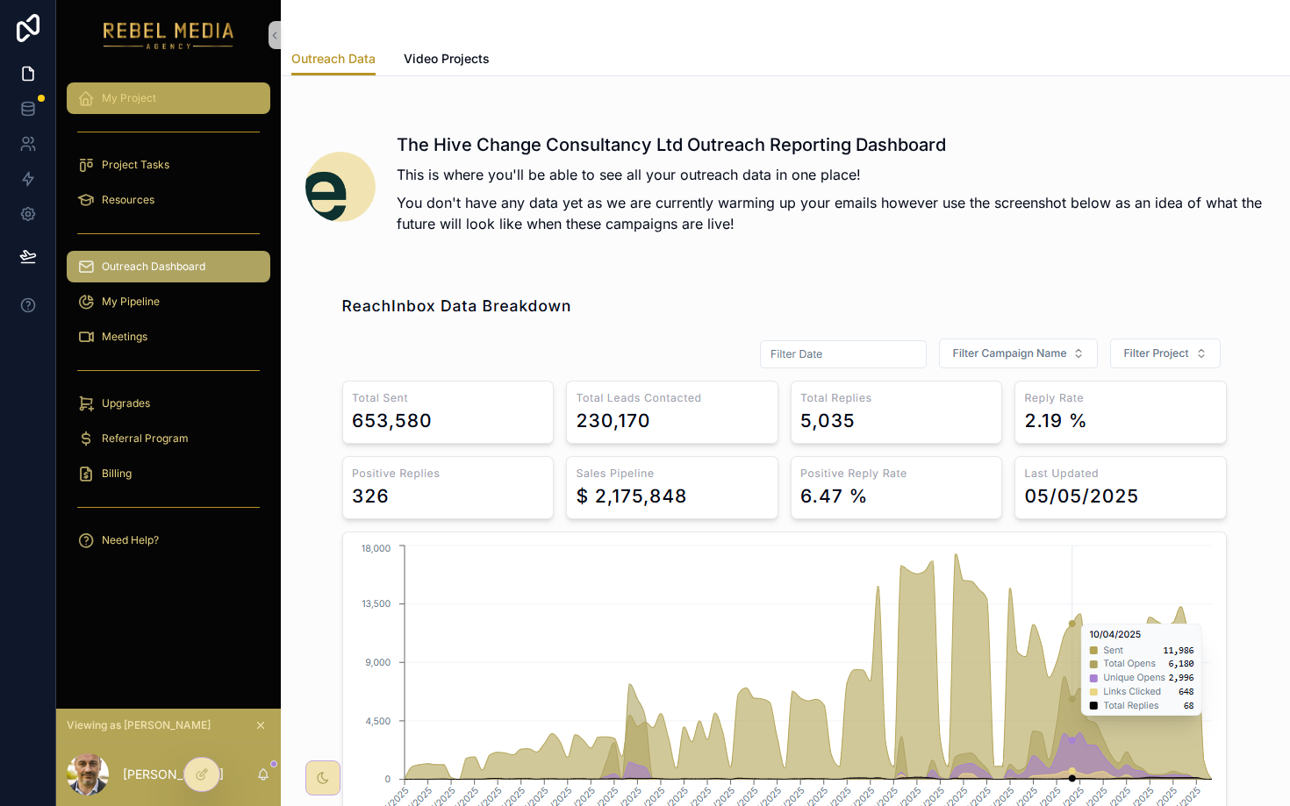
click at [222, 90] on div "My Project" at bounding box center [168, 98] width 182 height 28
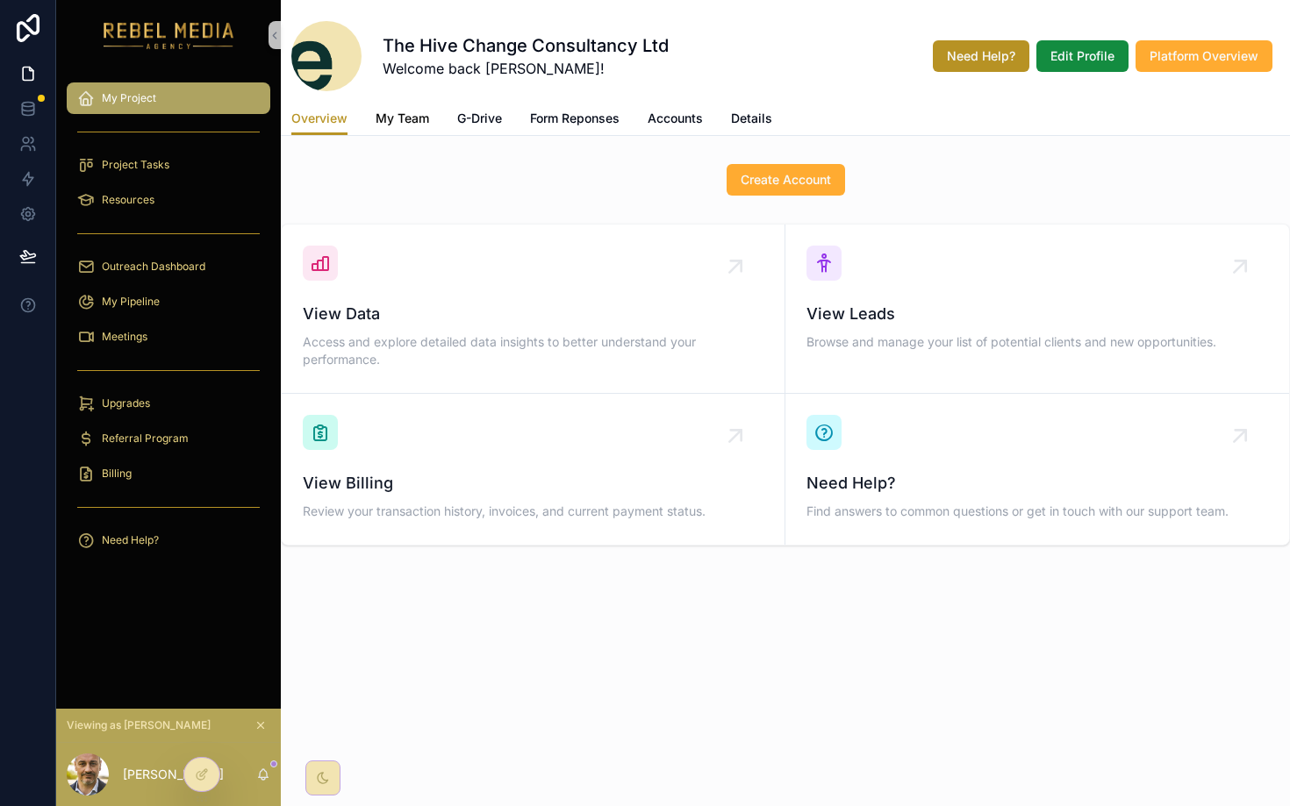
click at [398, 125] on span "My Team" at bounding box center [403, 119] width 54 height 18
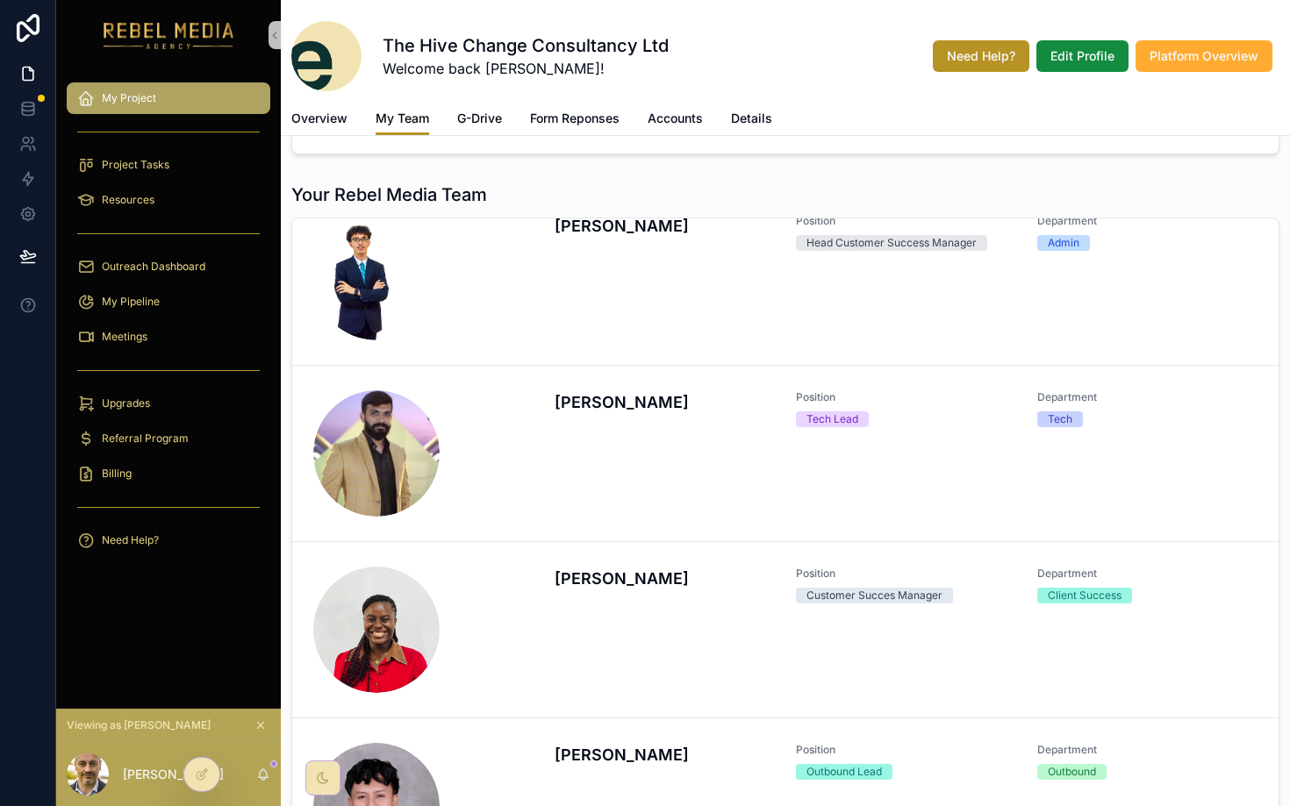
scroll to position [277, 0]
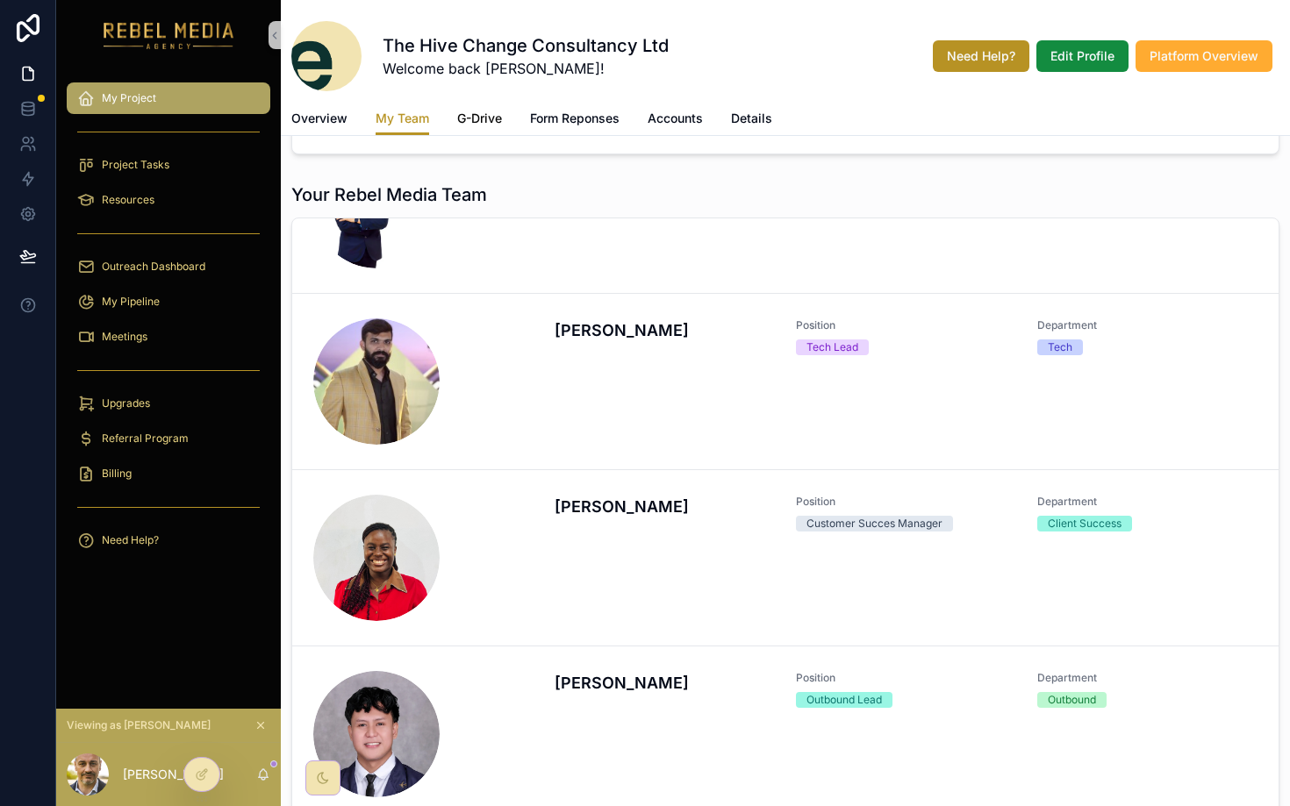
click at [480, 132] on link "G-Drive" at bounding box center [479, 120] width 45 height 35
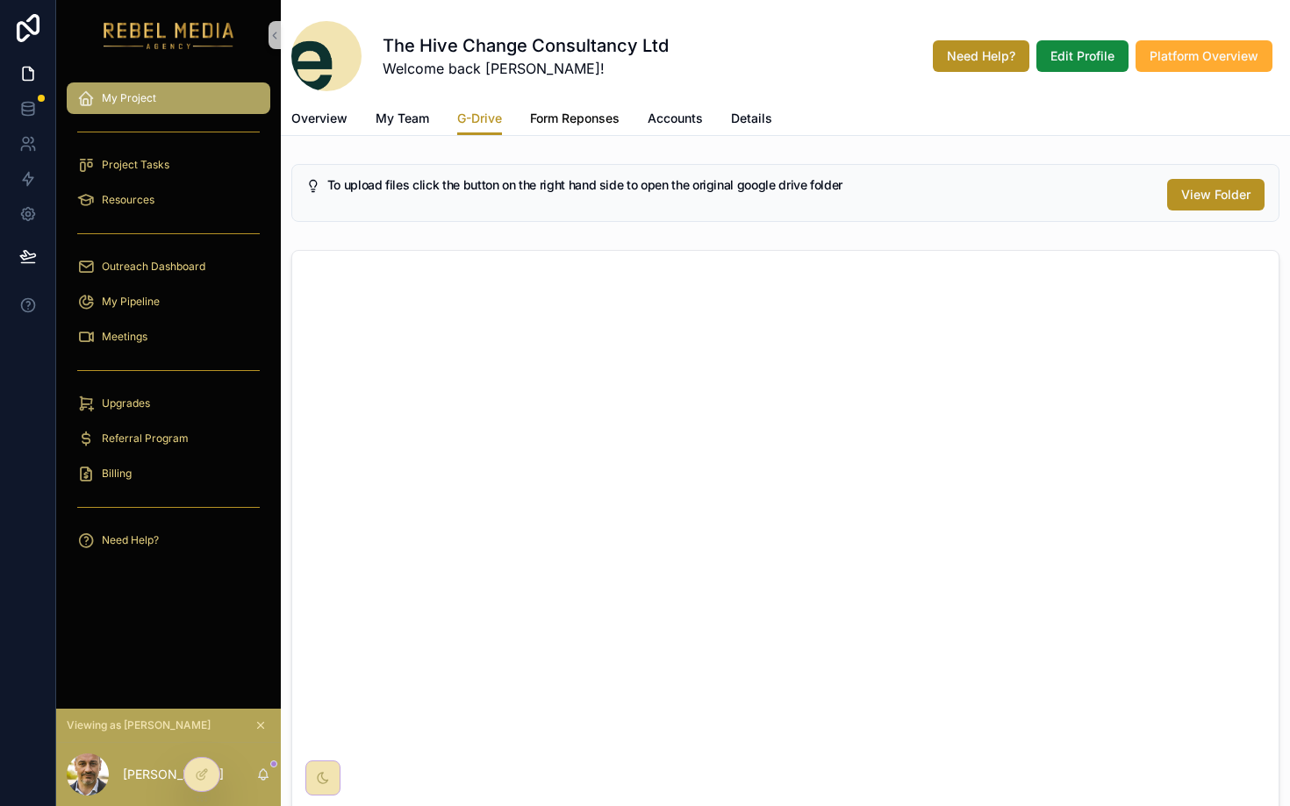
click at [562, 114] on span "Form Reponses" at bounding box center [574, 119] width 89 height 18
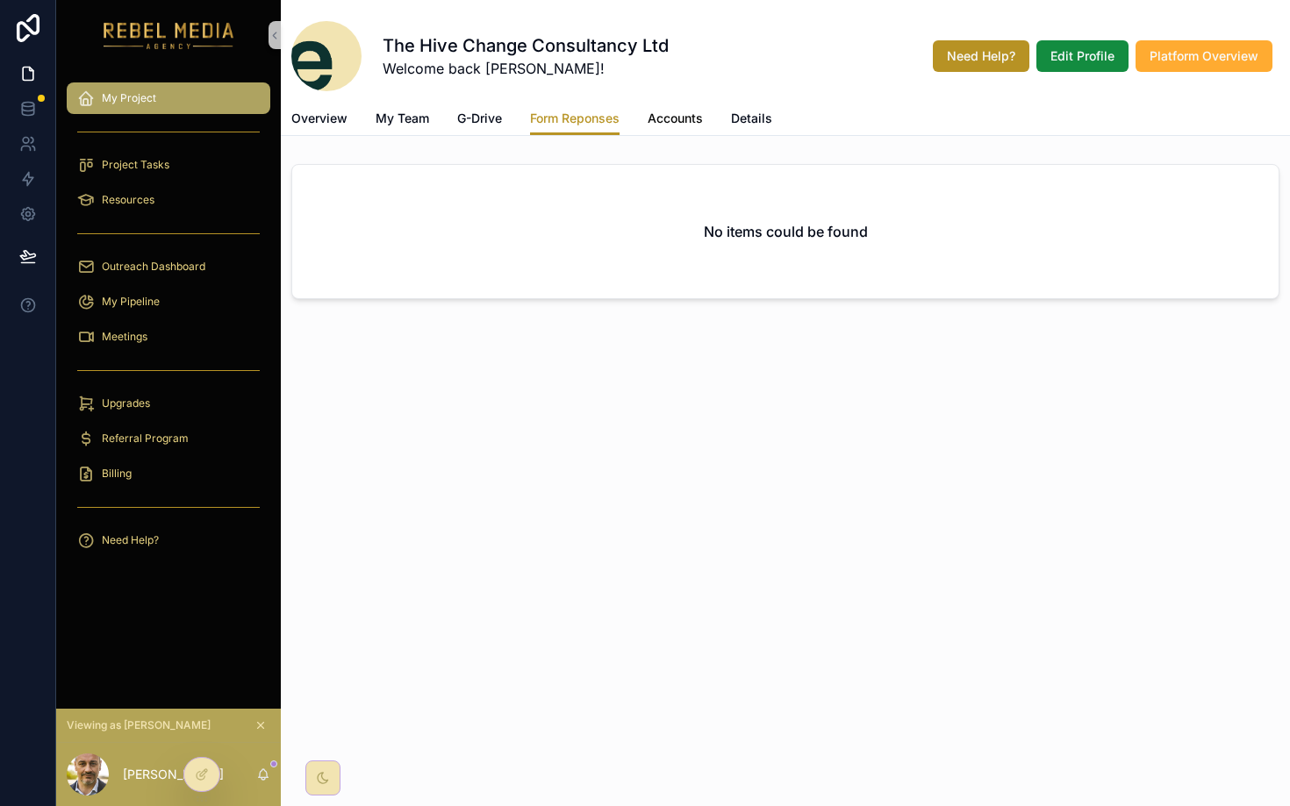
click at [676, 129] on link "Accounts" at bounding box center [675, 120] width 55 height 35
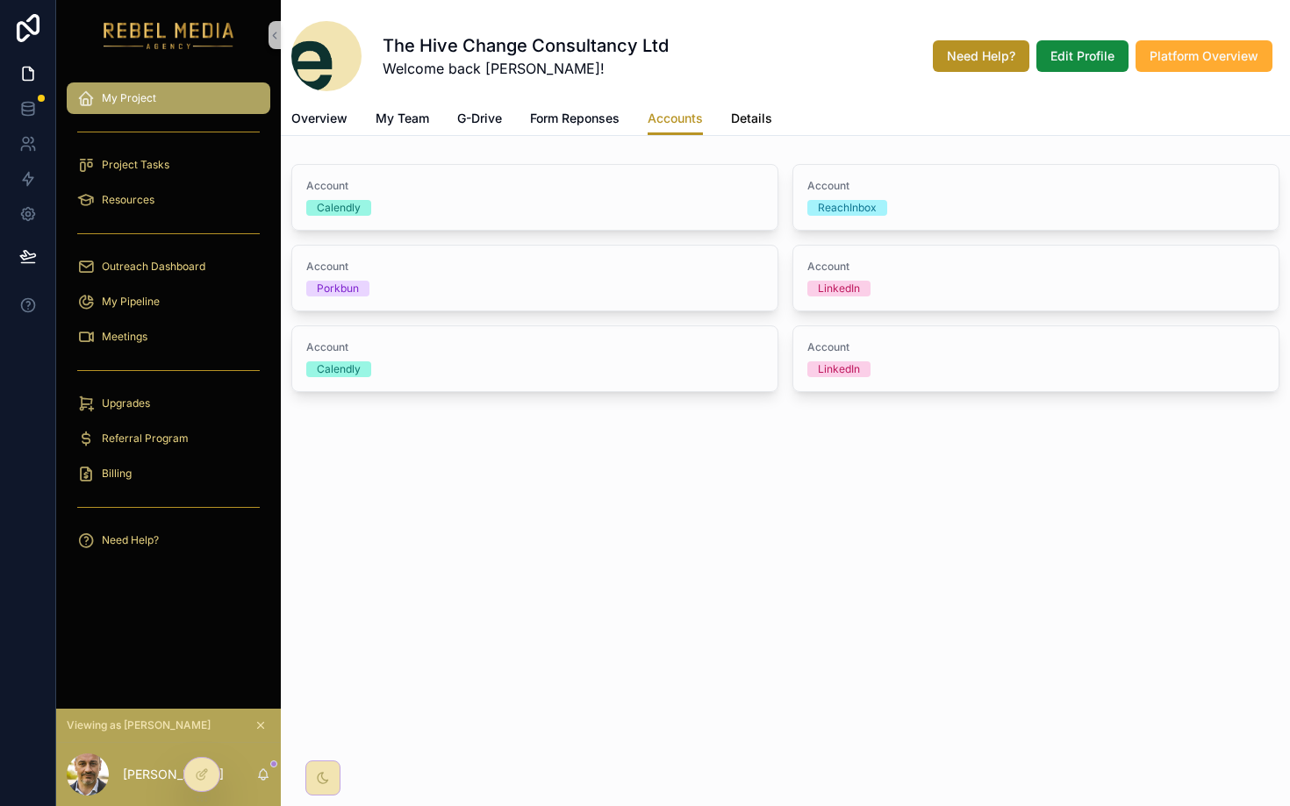
click at [765, 118] on span "Details" at bounding box center [751, 119] width 41 height 18
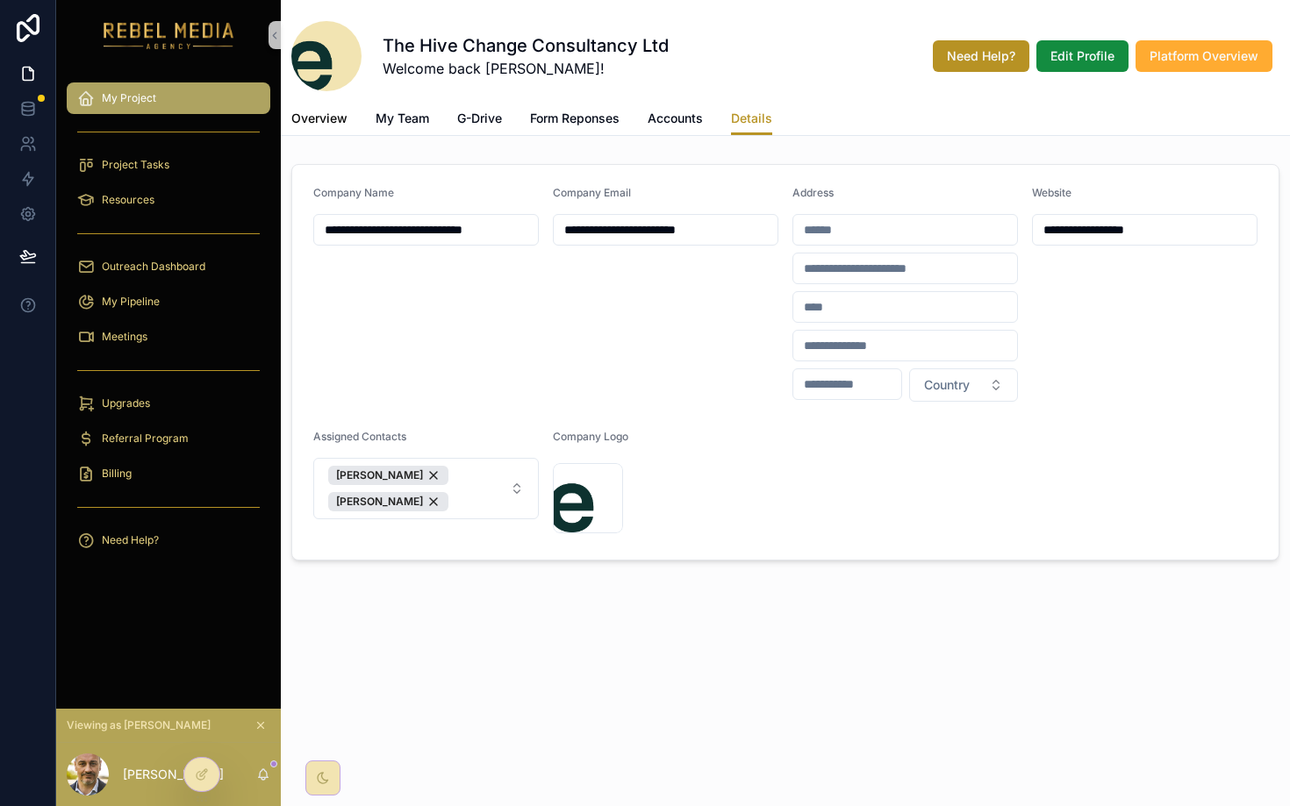
click at [342, 115] on span "Overview" at bounding box center [319, 119] width 56 height 18
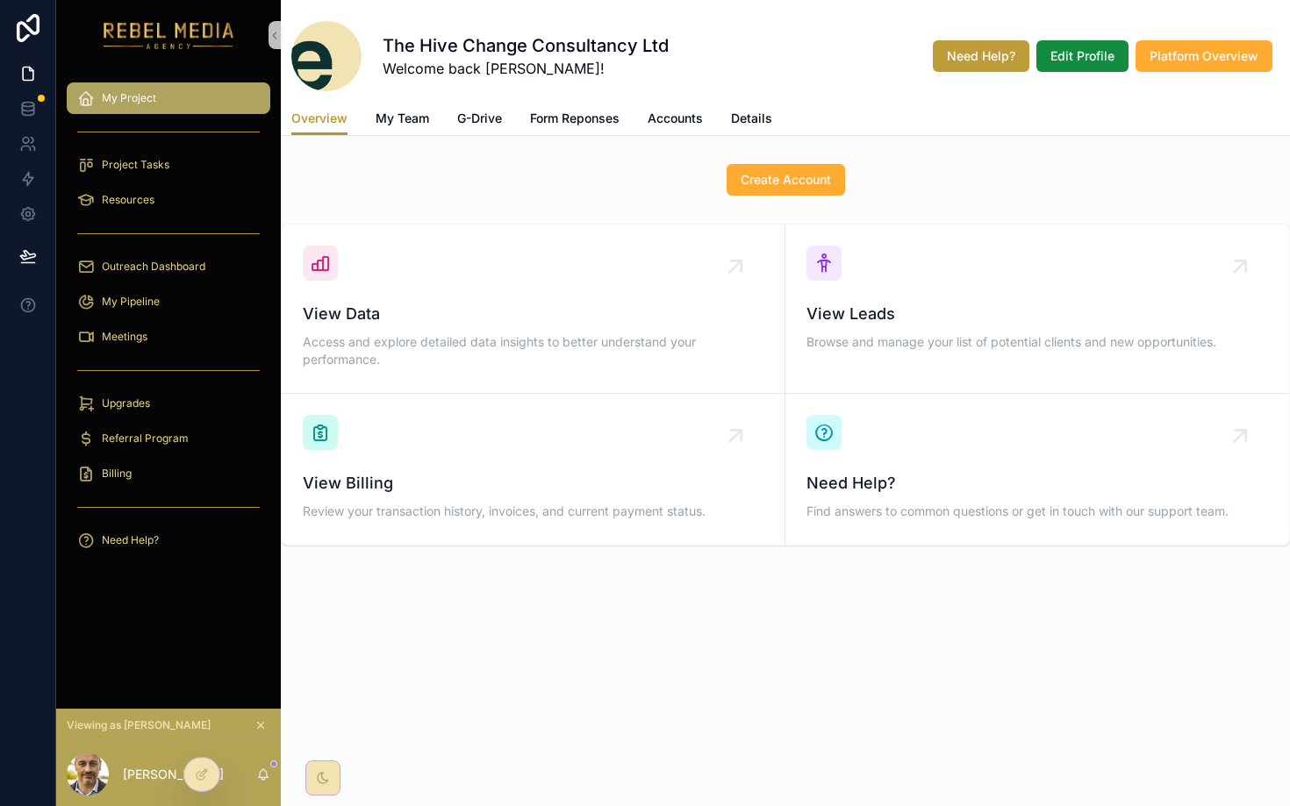
click at [983, 56] on span "Need Help?" at bounding box center [981, 56] width 68 height 18
click at [171, 164] on div "Project Tasks" at bounding box center [168, 165] width 182 height 28
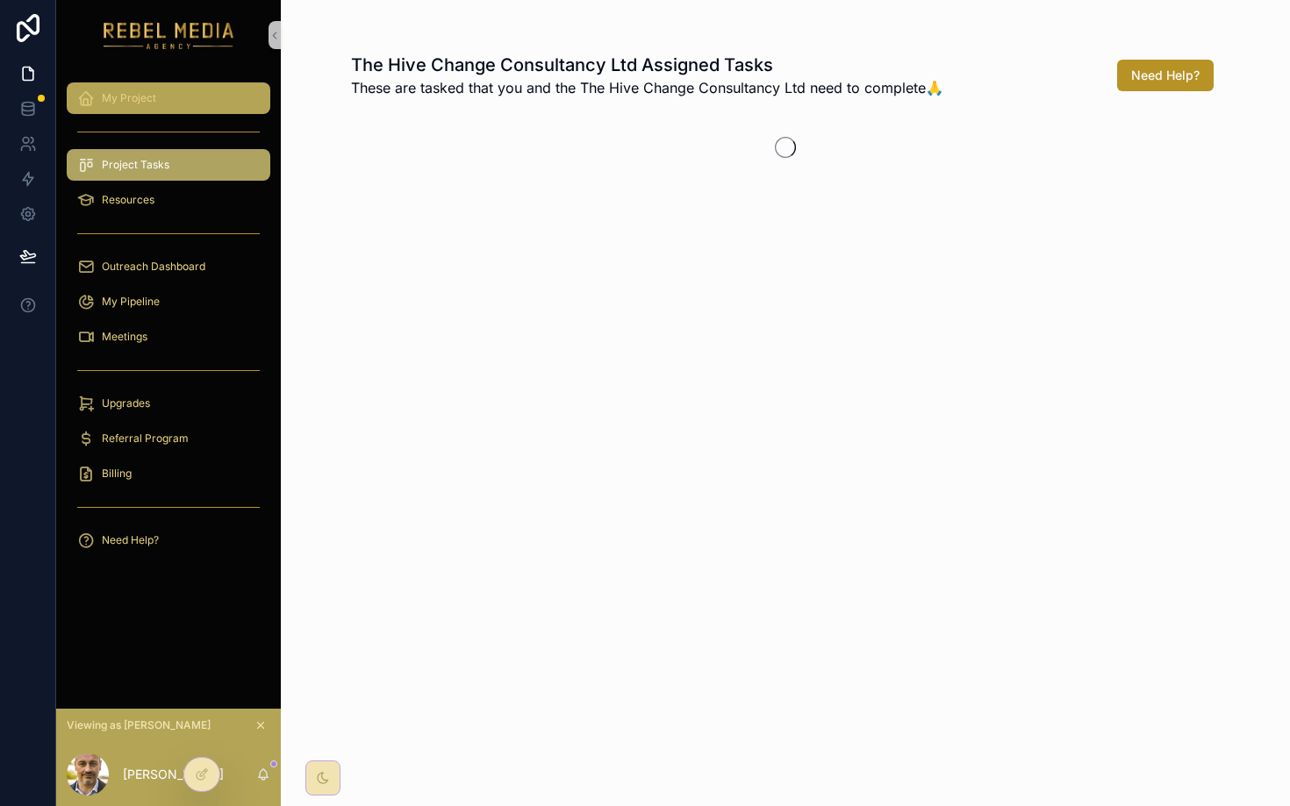
click at [175, 89] on div "My Project" at bounding box center [168, 98] width 182 height 28
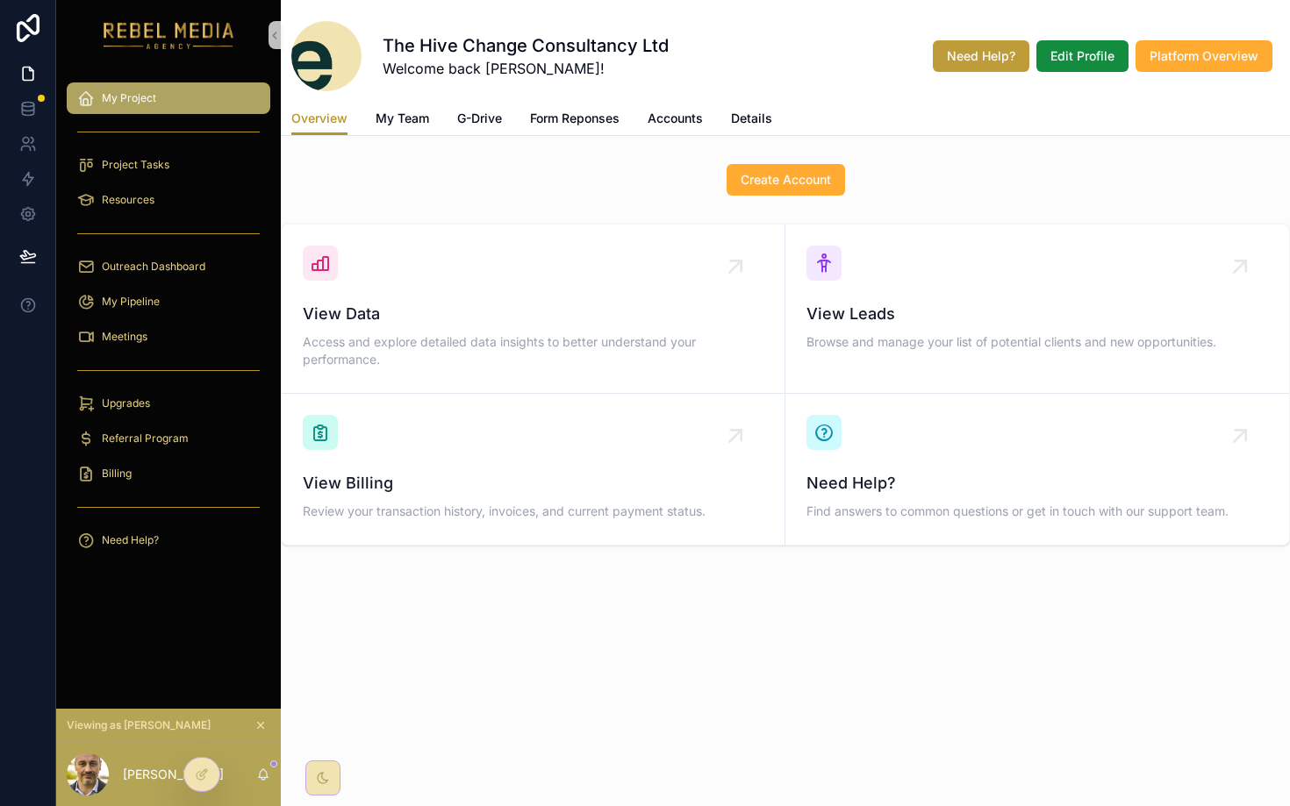
click at [1009, 61] on span "Need Help?" at bounding box center [981, 56] width 68 height 18
click at [1133, 59] on span "Platform Overview" at bounding box center [1203, 56] width 109 height 18
click at [167, 176] on div "Project Tasks" at bounding box center [168, 165] width 182 height 28
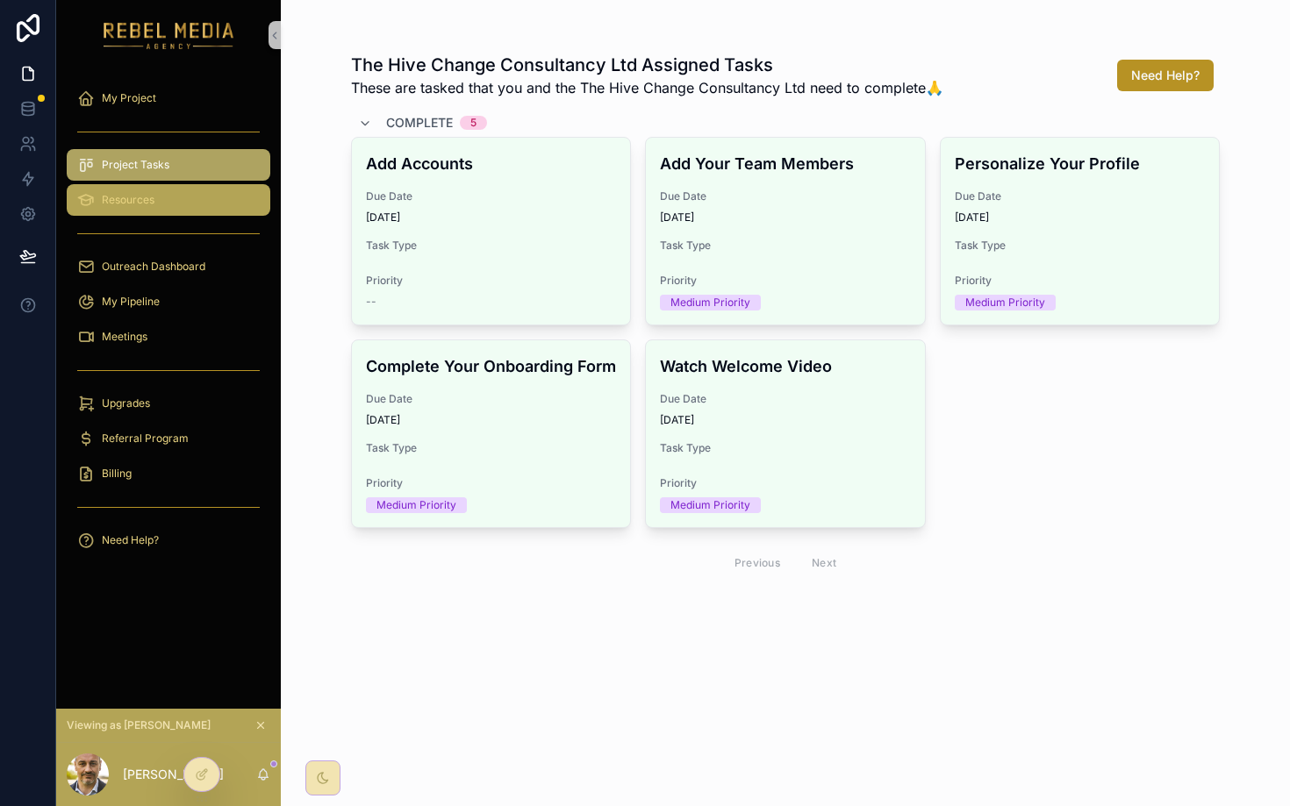
click at [160, 203] on div "Resources" at bounding box center [168, 200] width 182 height 28
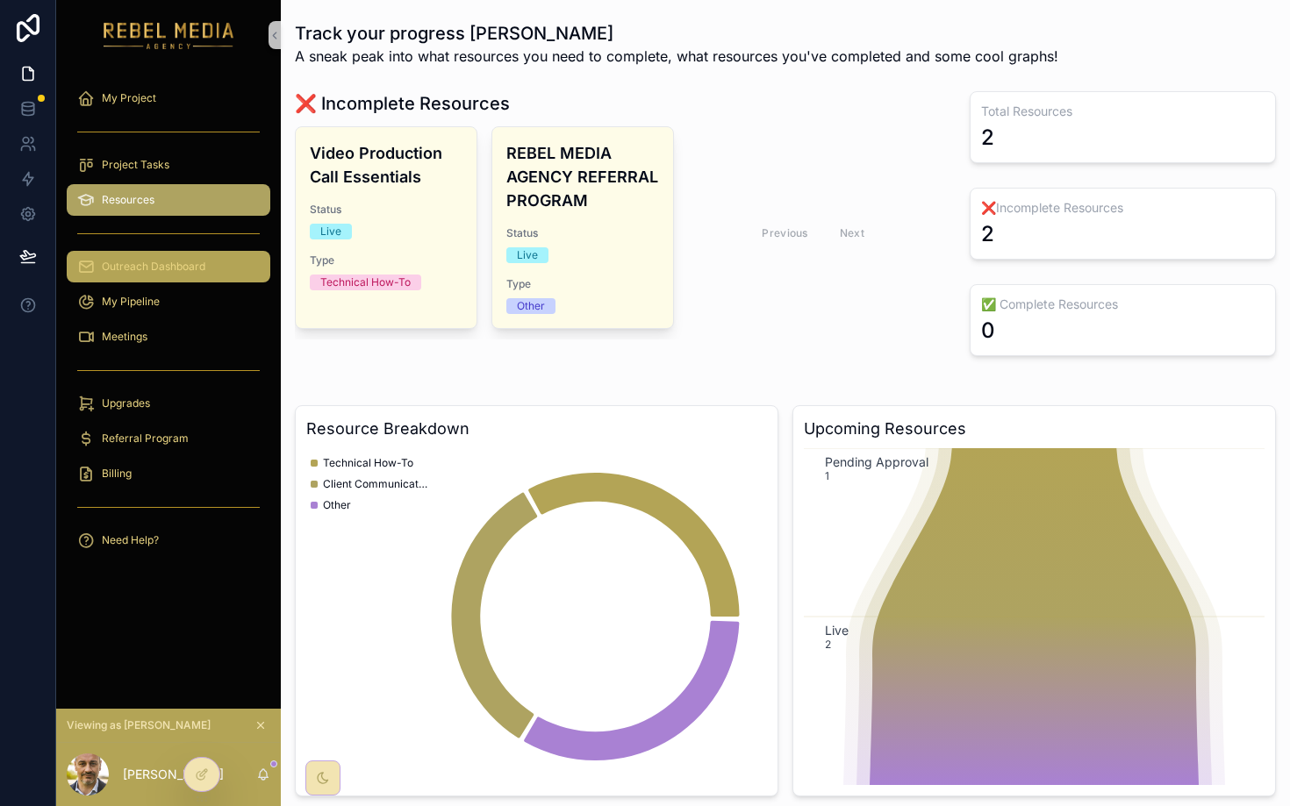
click at [192, 267] on span "Outreach Dashboard" at bounding box center [154, 267] width 104 height 14
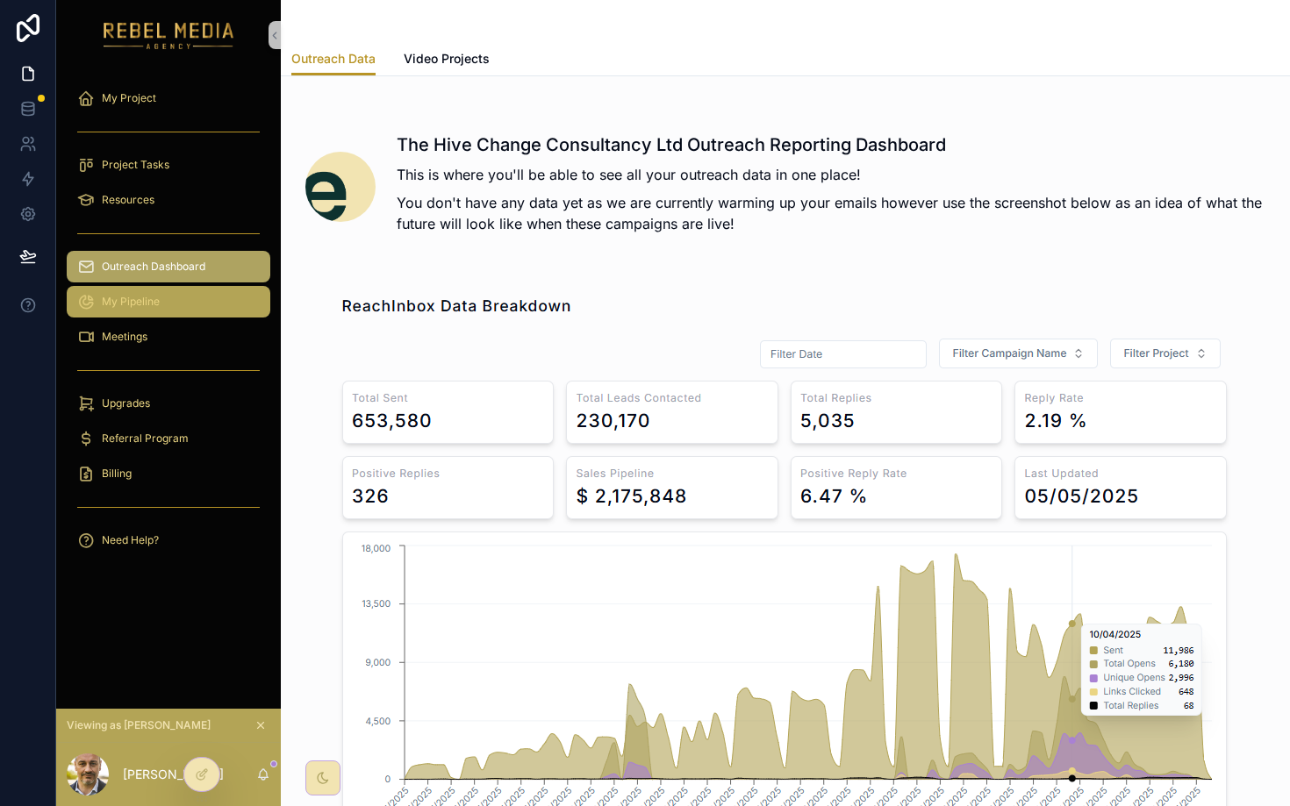
click at [189, 301] on div "My Pipeline" at bounding box center [168, 302] width 182 height 28
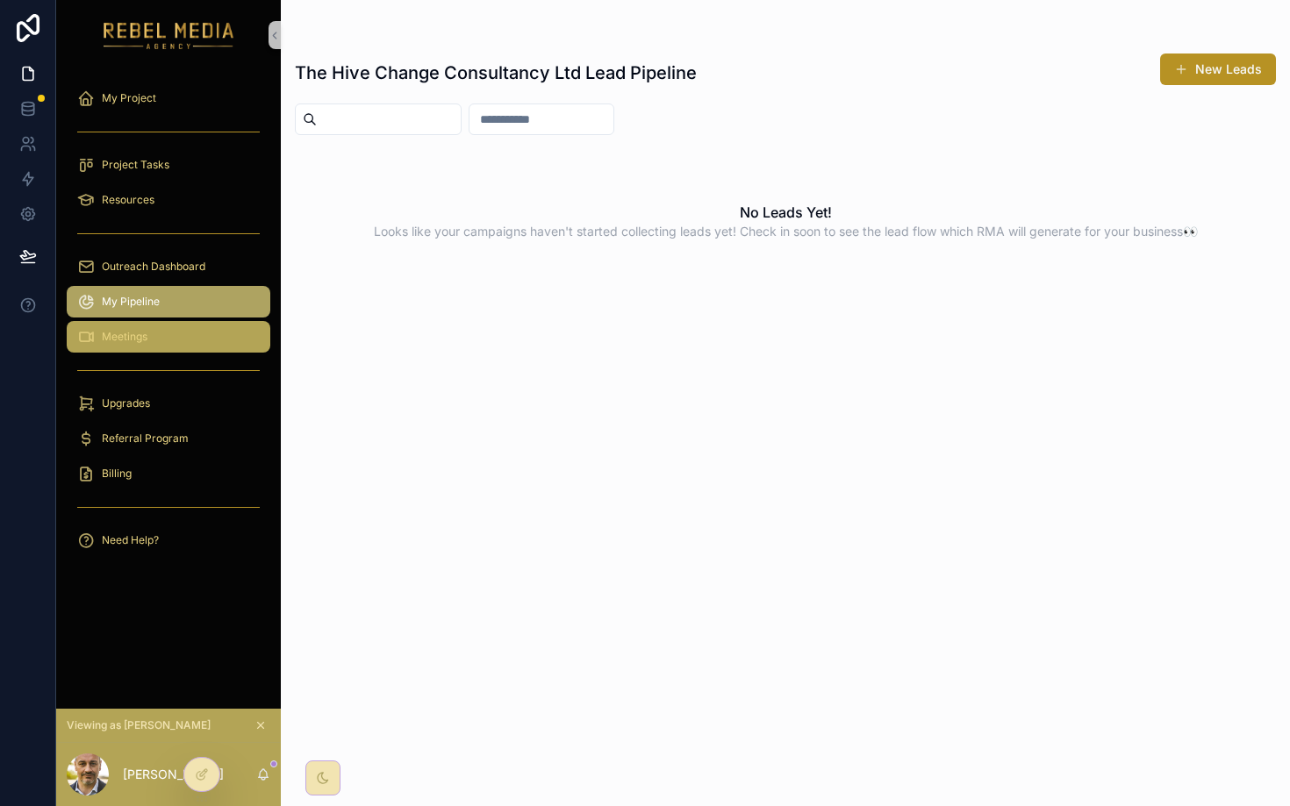
click at [193, 333] on div "Meetings" at bounding box center [168, 337] width 182 height 28
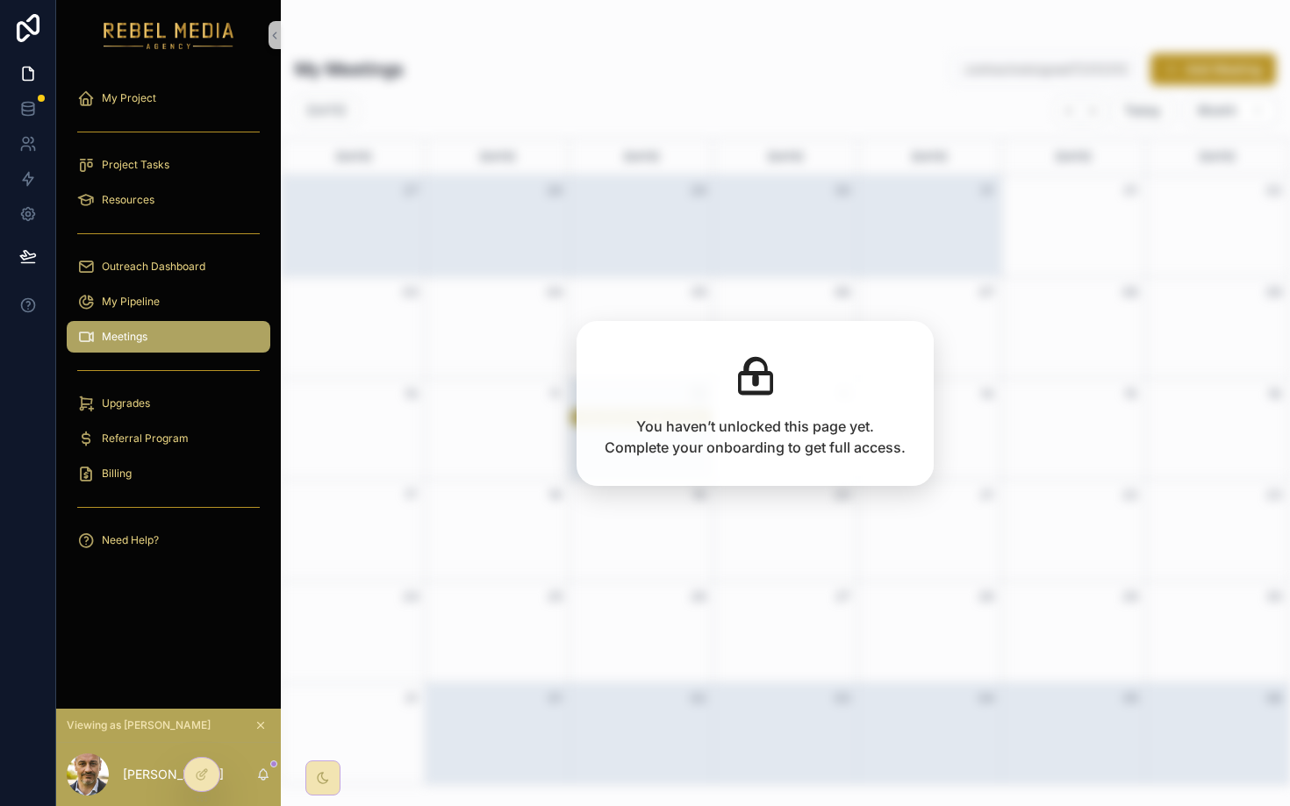
click at [708, 291] on div "My Meetings contractnotsigned72312312 Add Meeting August 2025 Today Month Sunda…" at bounding box center [785, 403] width 1009 height 806
click at [662, 464] on div "You haven’t unlocked this page yet. Complete your onboarding to get full access." at bounding box center [754, 403] width 357 height 165
click at [140, 465] on div "Billing" at bounding box center [168, 474] width 182 height 28
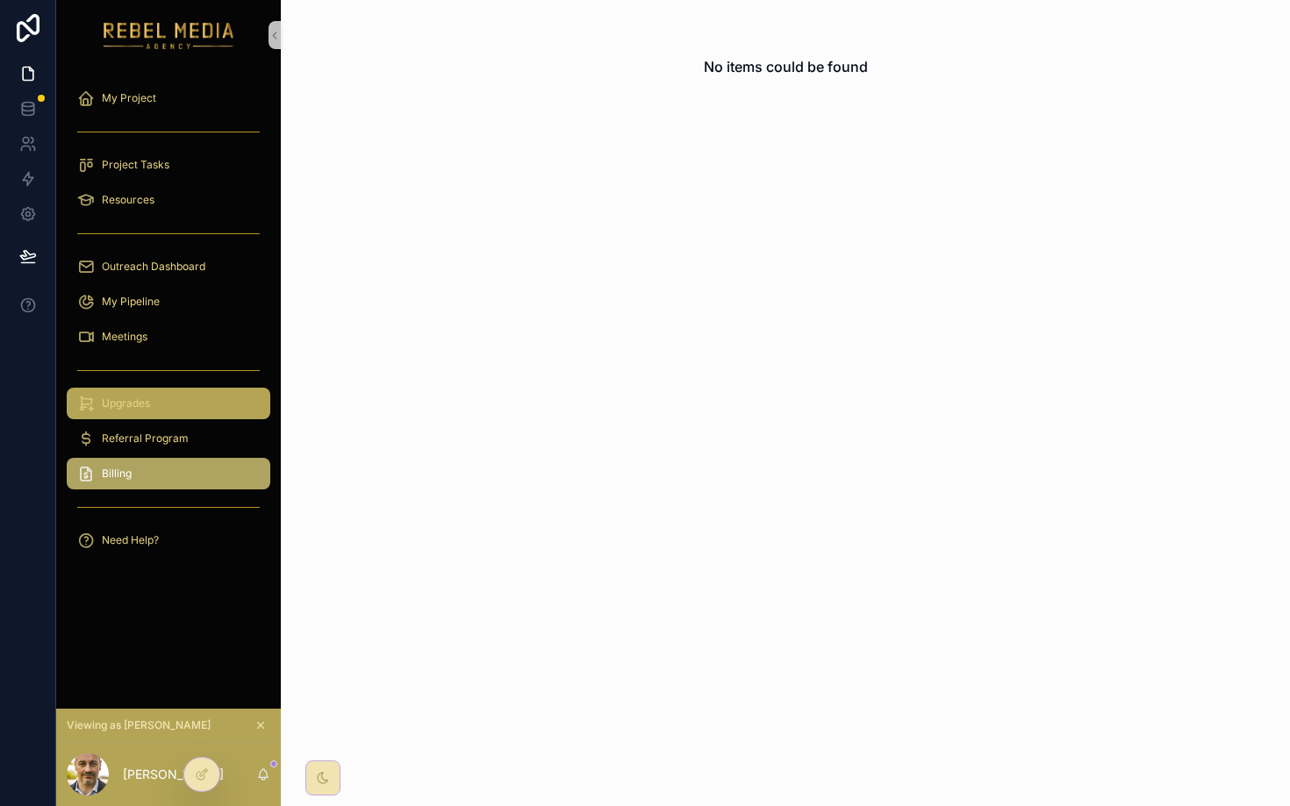
click at [185, 414] on div "Upgrades" at bounding box center [168, 404] width 182 height 28
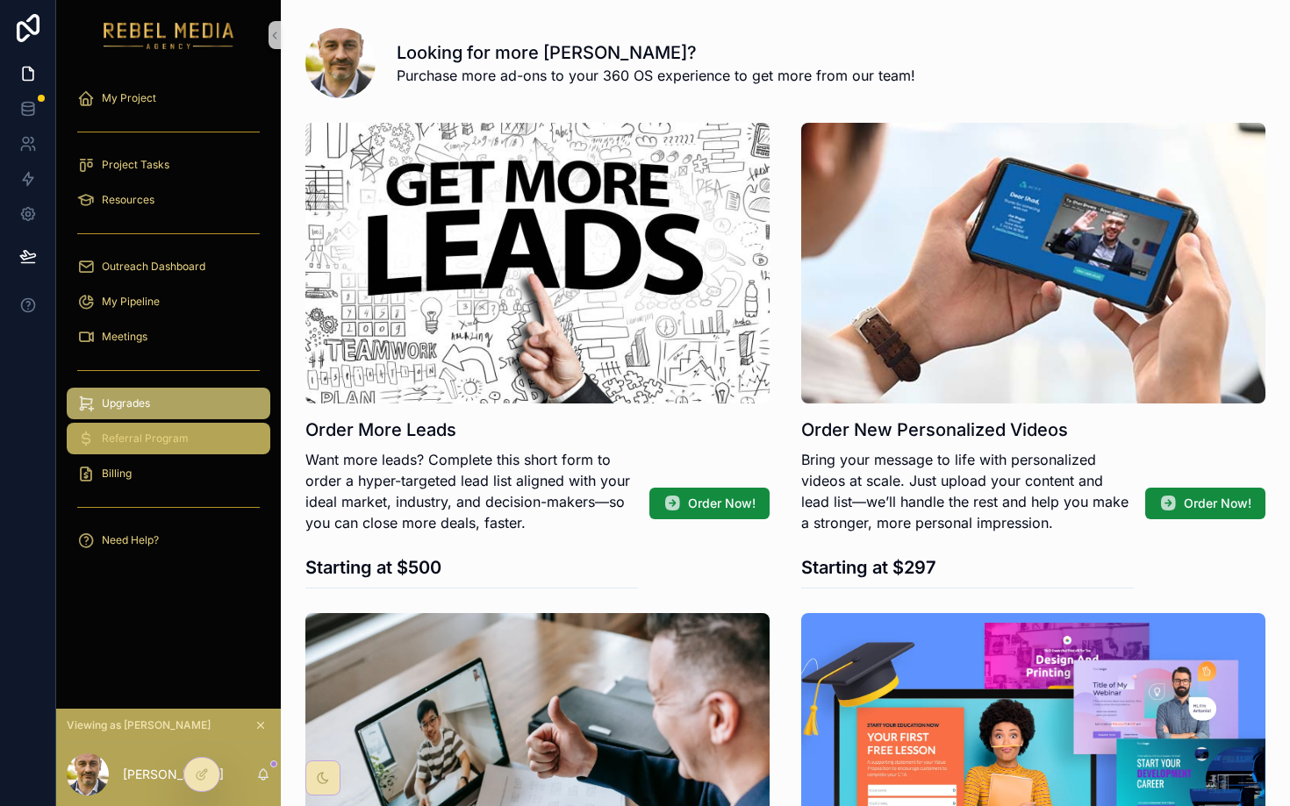
click at [172, 449] on div "Referral Program" at bounding box center [168, 439] width 182 height 28
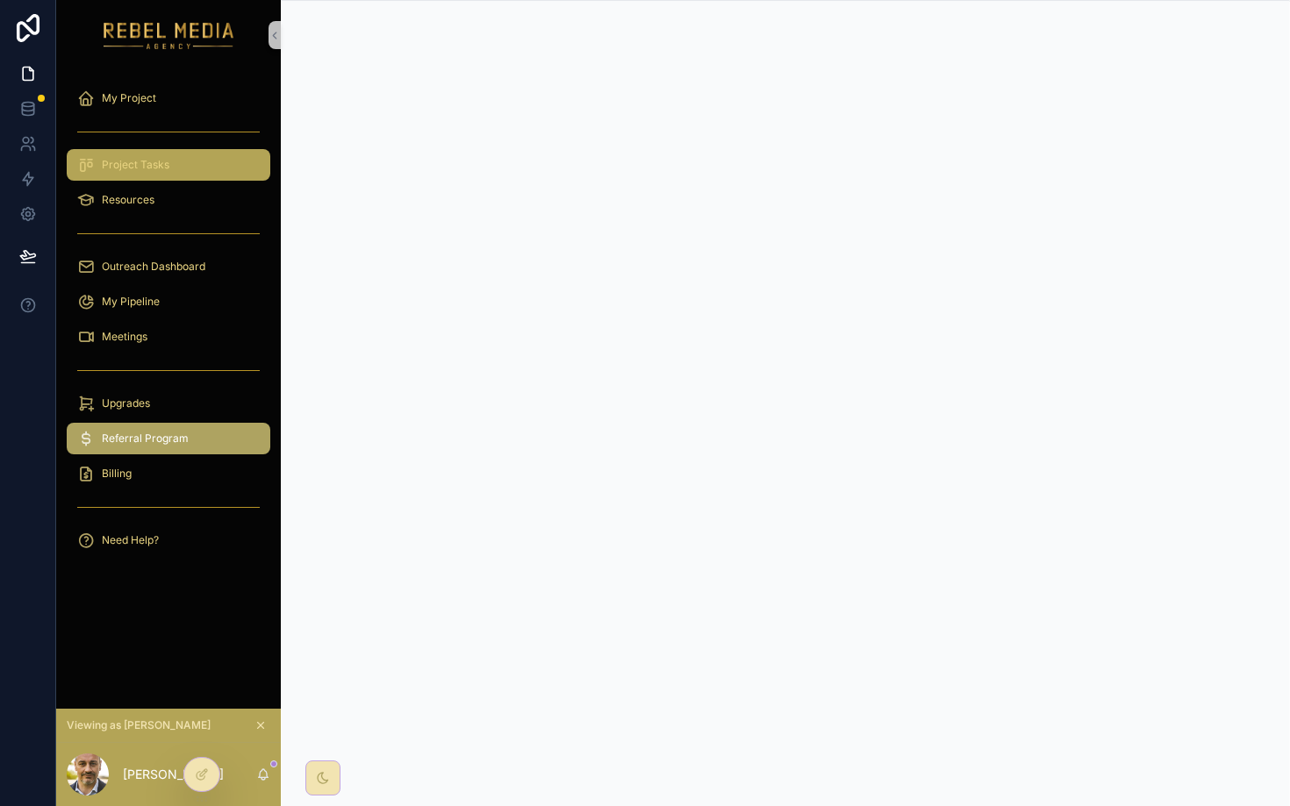
click at [147, 154] on div "Project Tasks" at bounding box center [168, 165] width 182 height 28
